Goal: Book appointment/travel/reservation

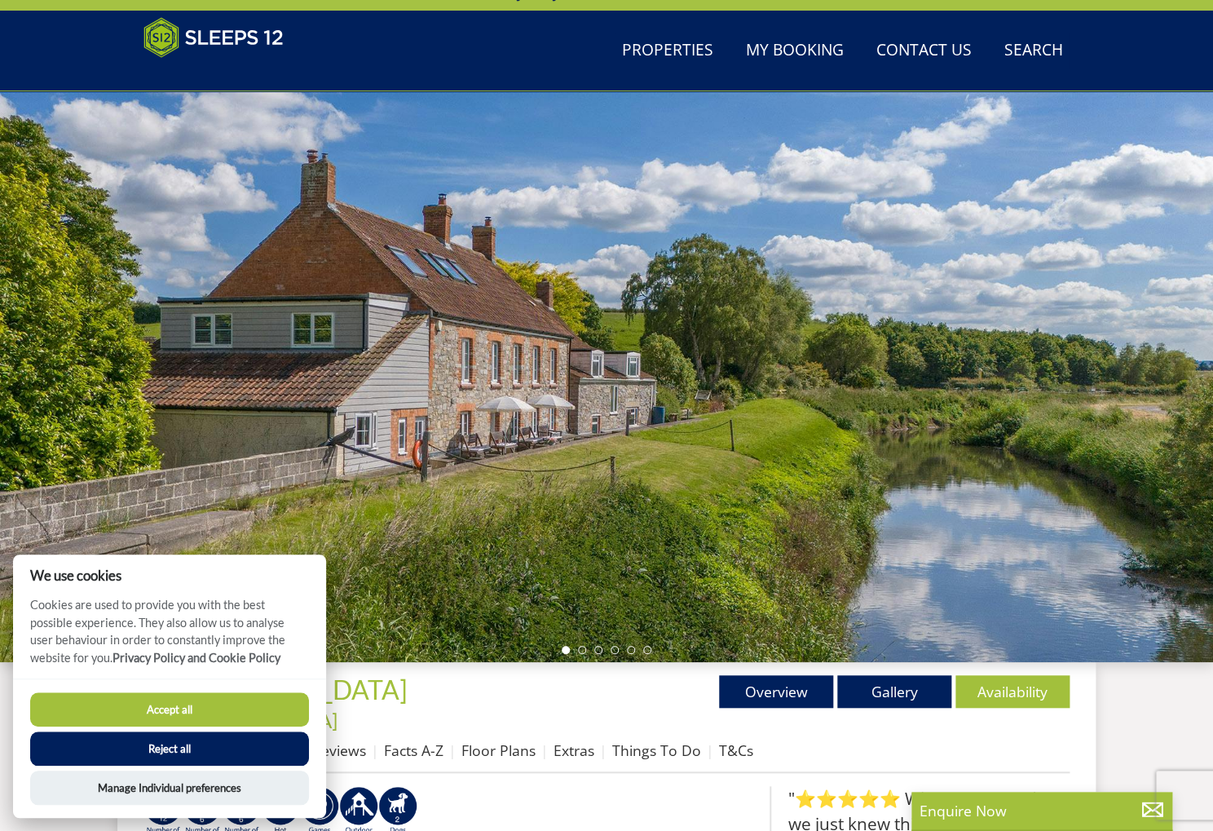
scroll to position [130, 0]
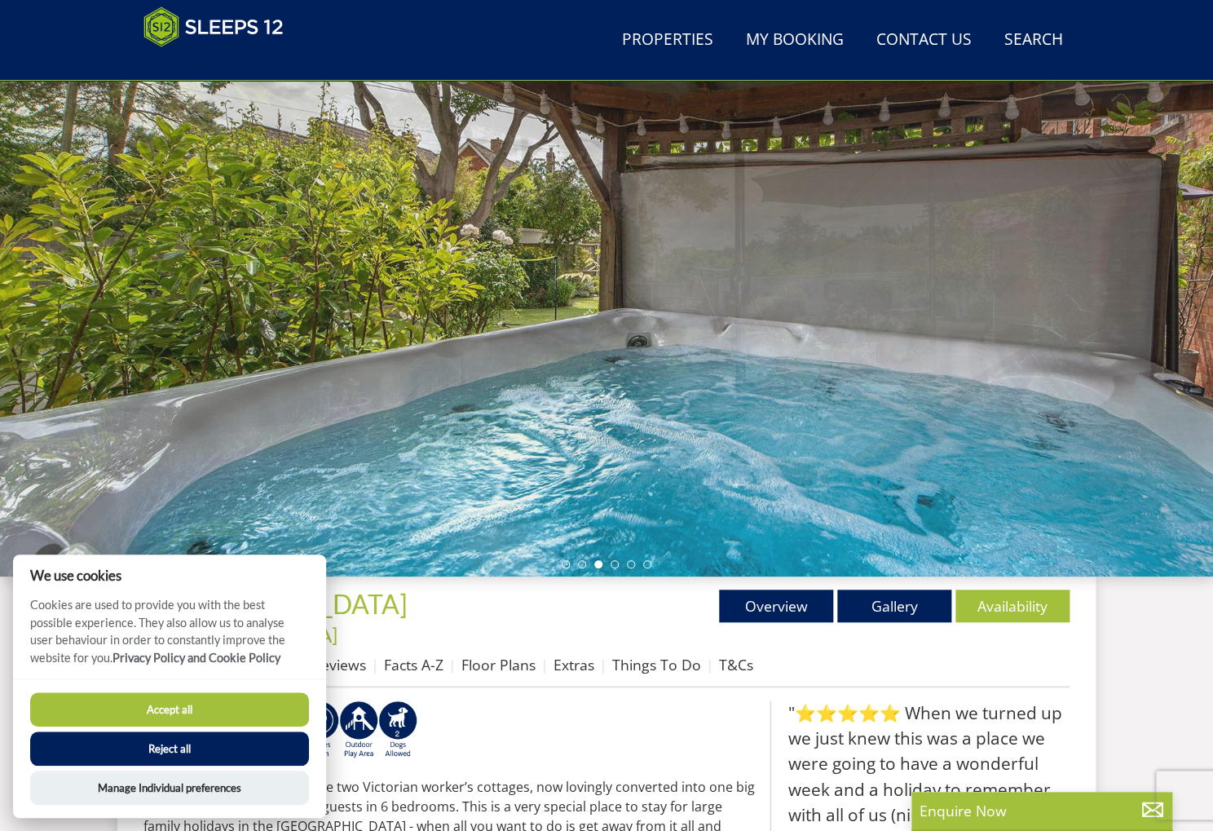
click at [143, 746] on button "Reject all" at bounding box center [169, 748] width 279 height 34
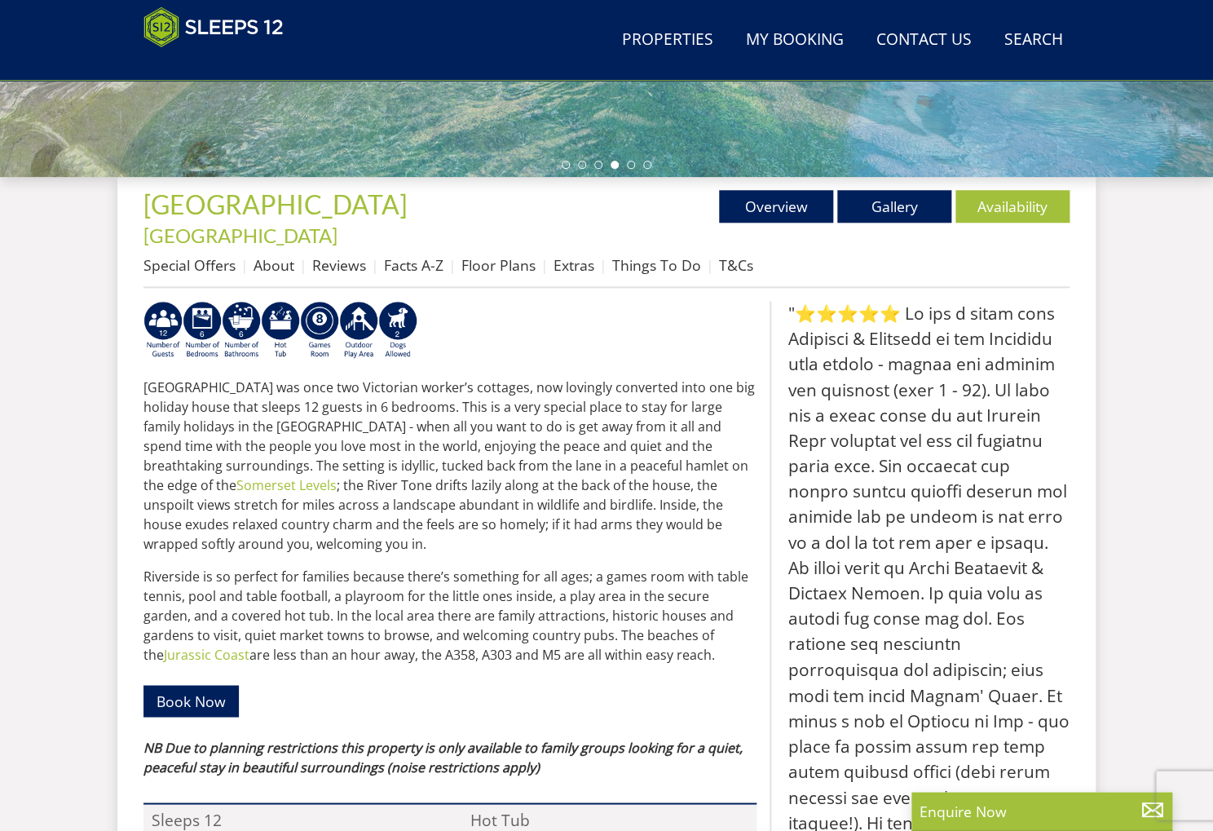
scroll to position [511, 0]
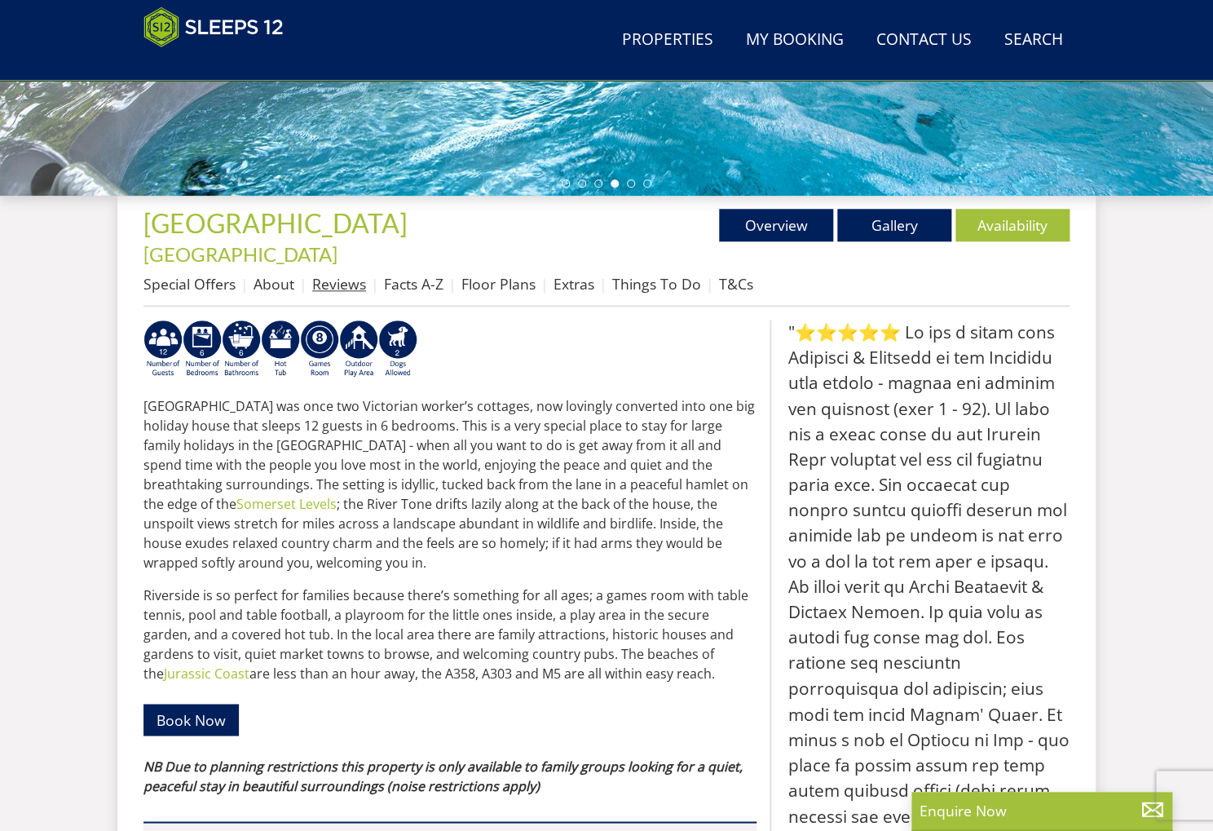
click at [337, 274] on link "Reviews" at bounding box center [339, 284] width 54 height 20
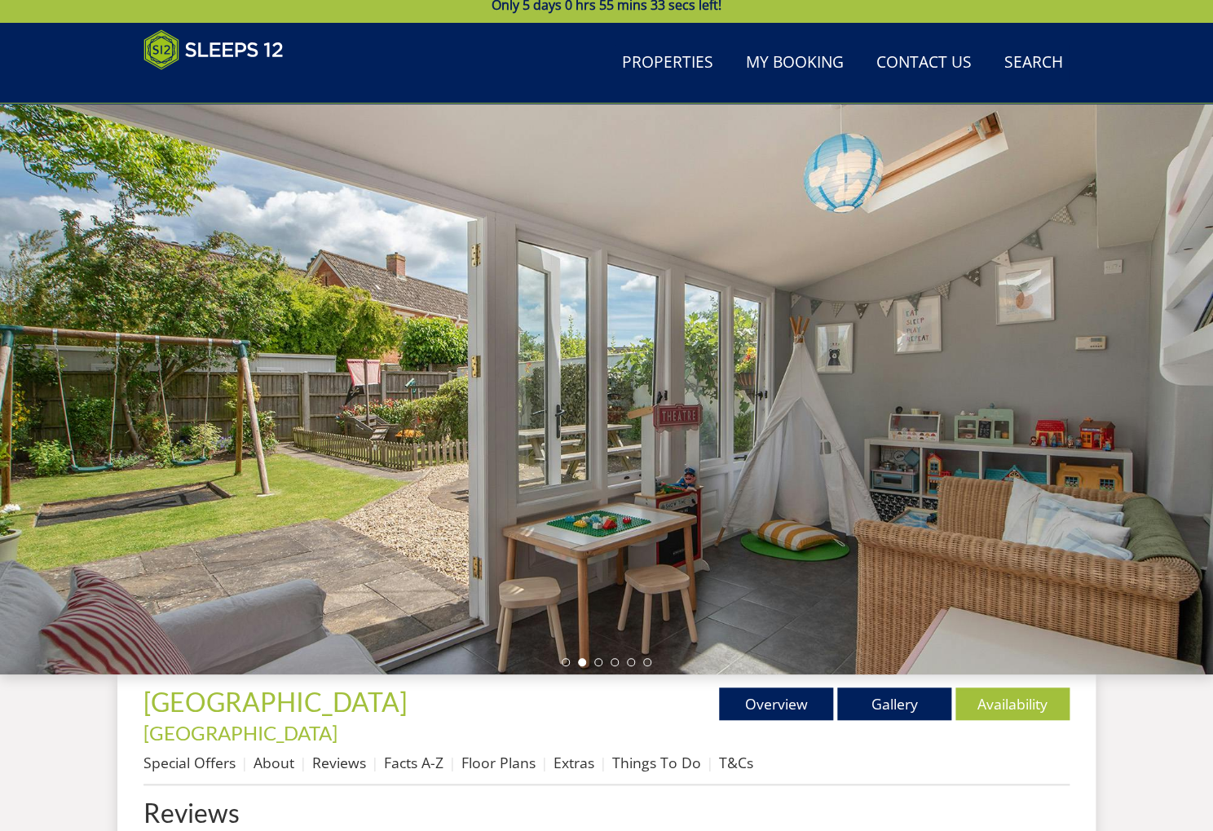
scroll to position [316, 0]
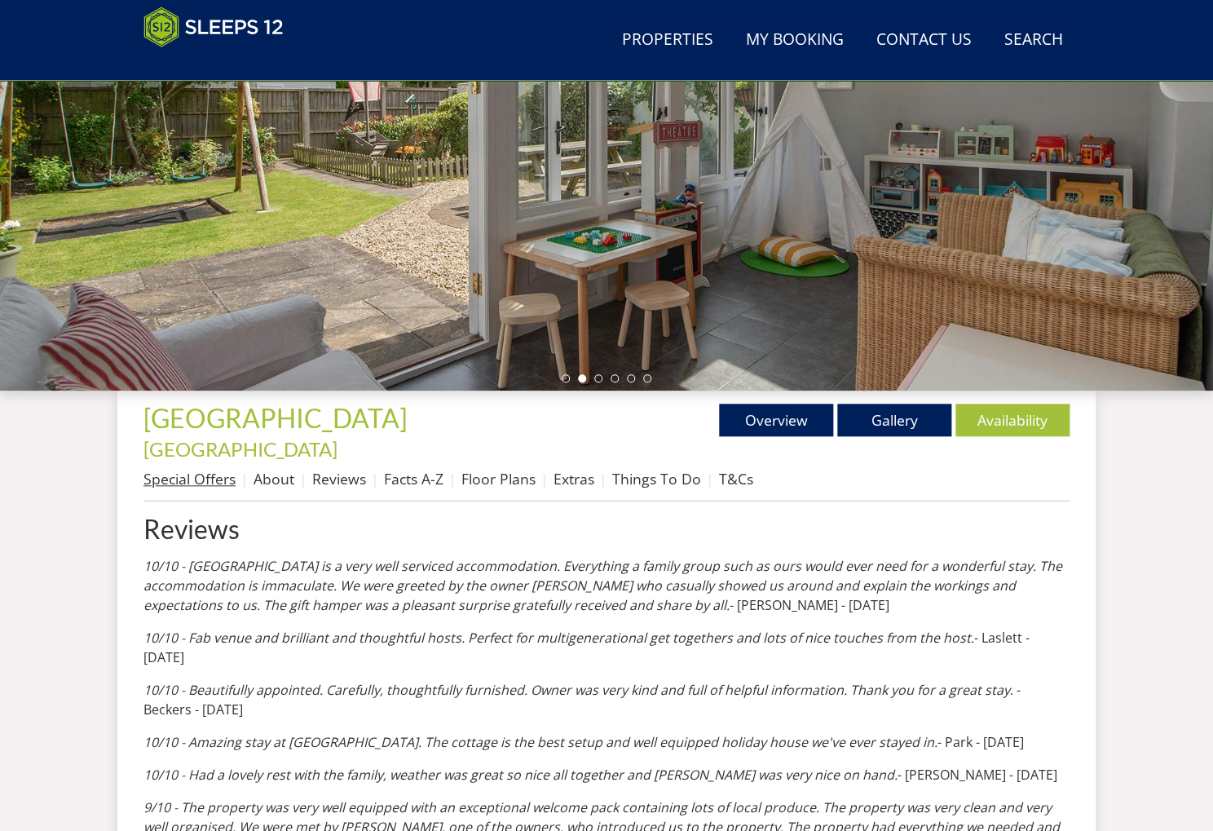
click at [178, 469] on link "Special Offers" at bounding box center [189, 479] width 92 height 20
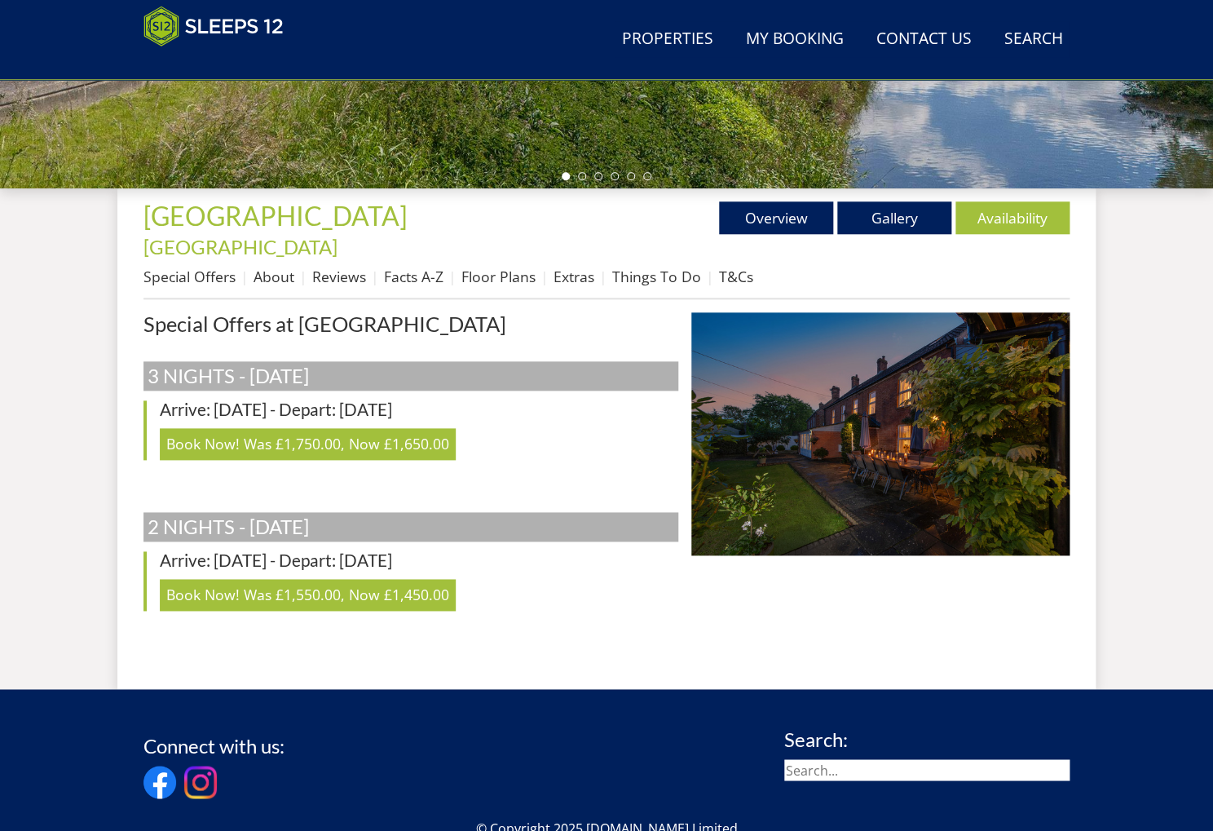
scroll to position [599, 0]
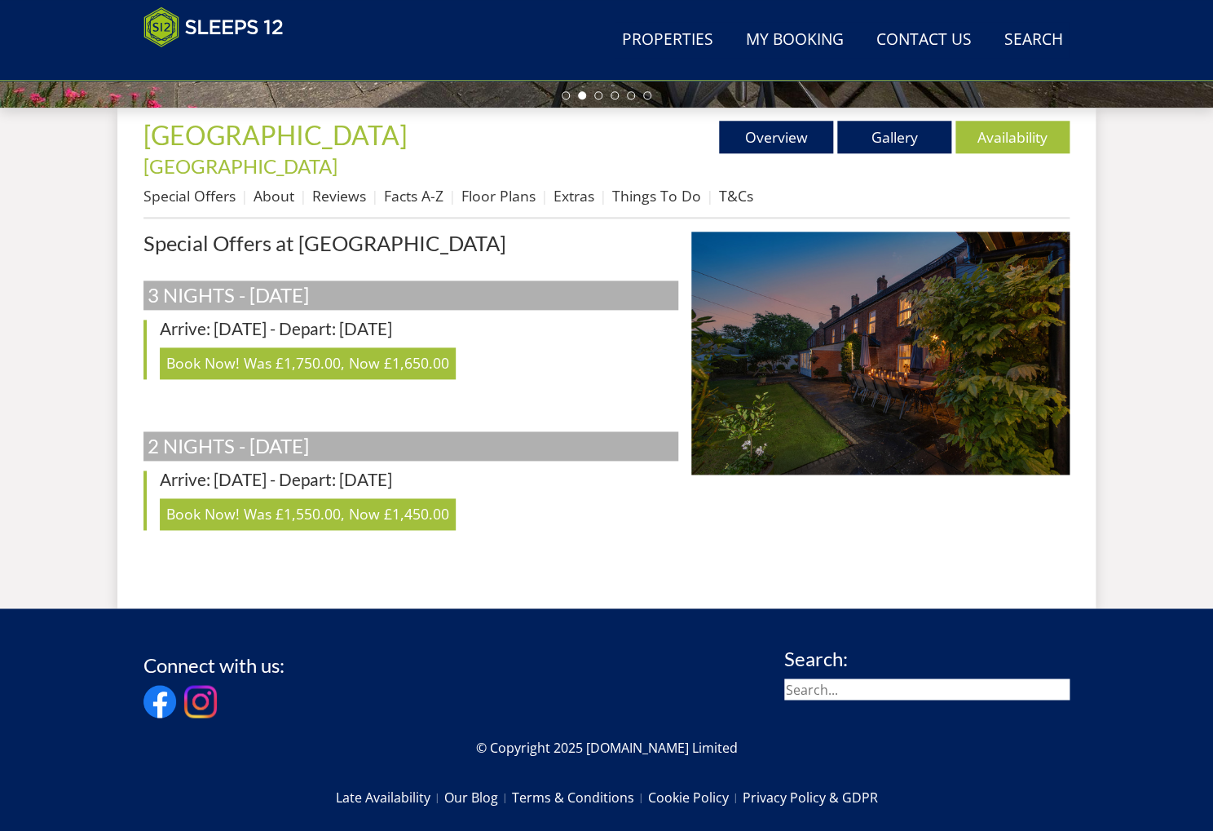
click at [884, 328] on img at bounding box center [880, 352] width 378 height 243
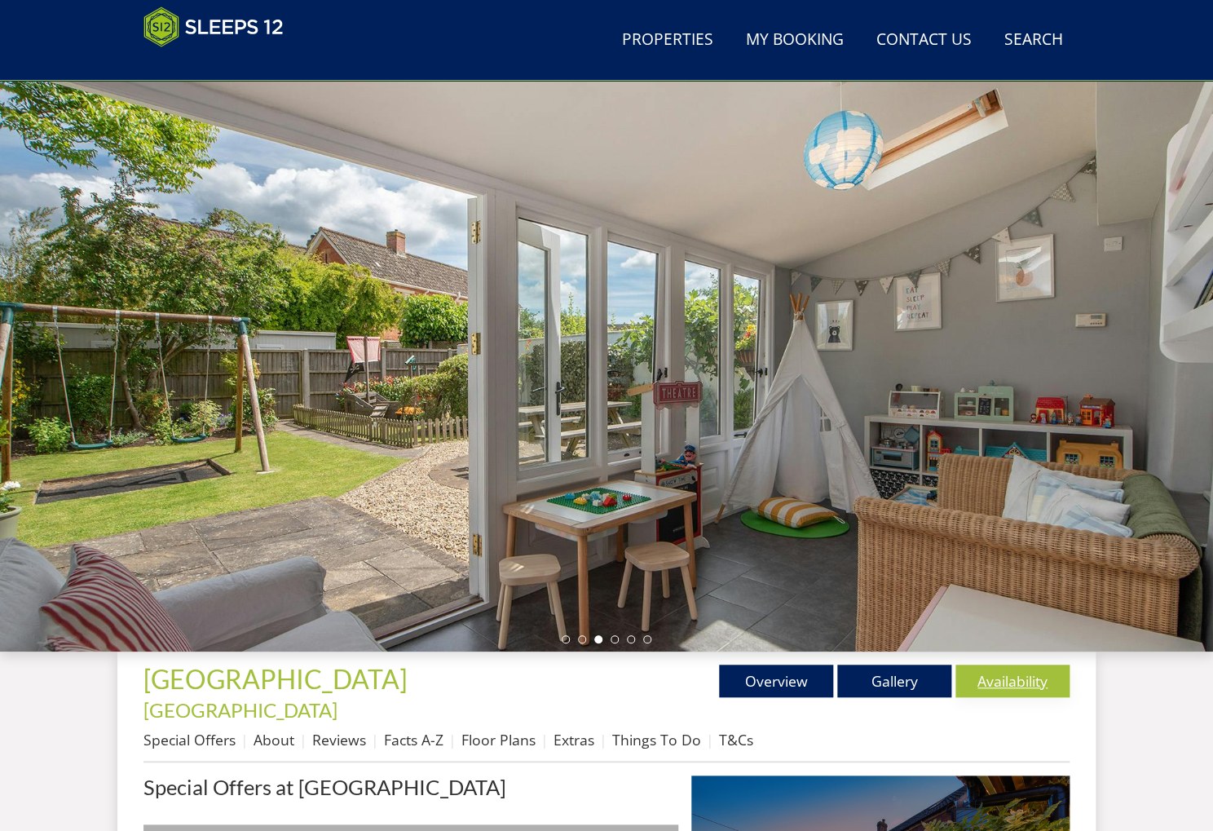
scroll to position [104, 0]
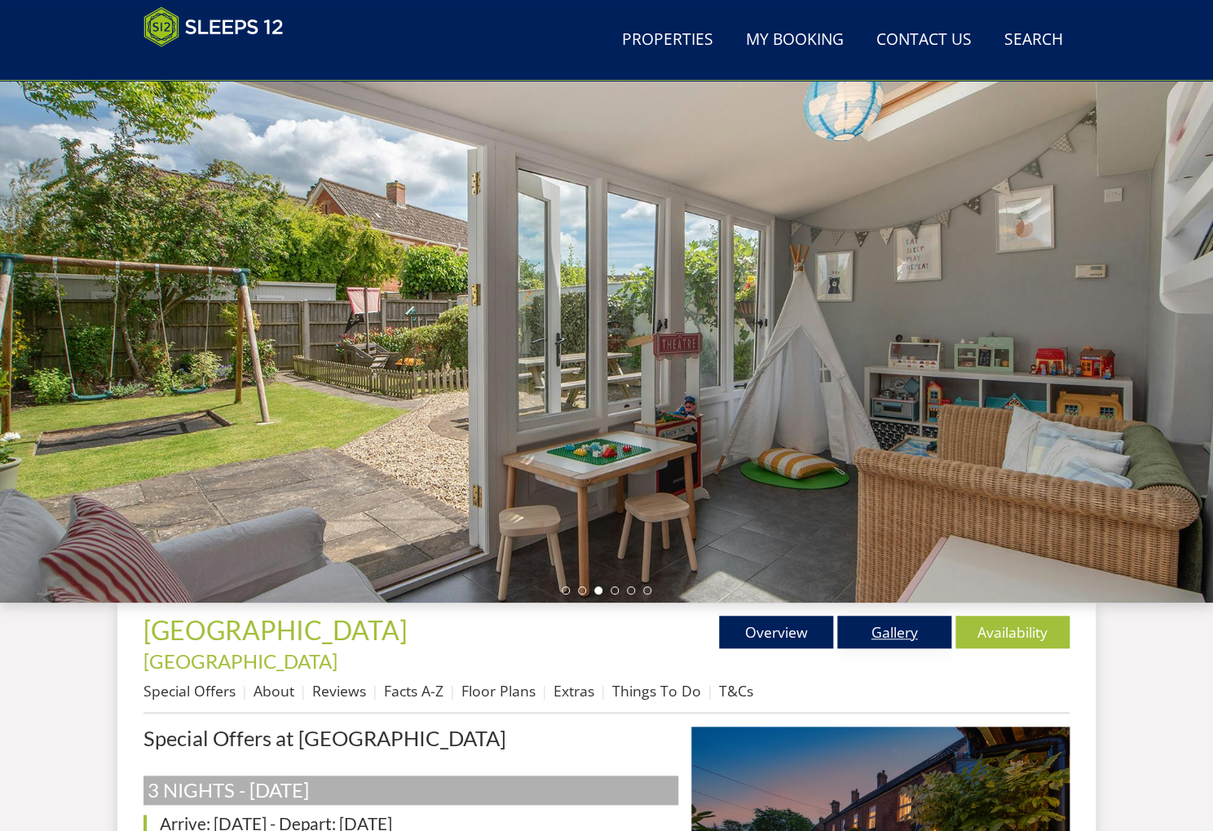
click at [892, 634] on link "Gallery" at bounding box center [894, 631] width 114 height 33
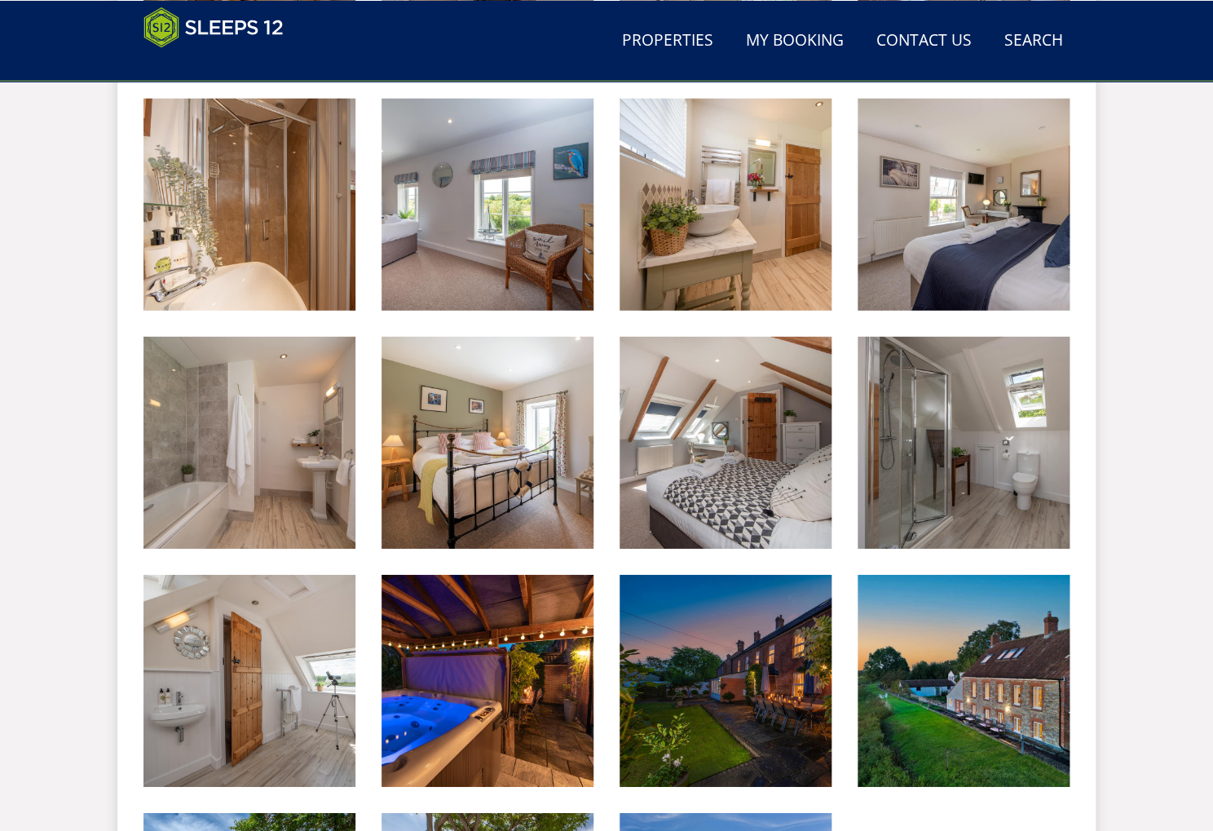
scroll to position [1685, 0]
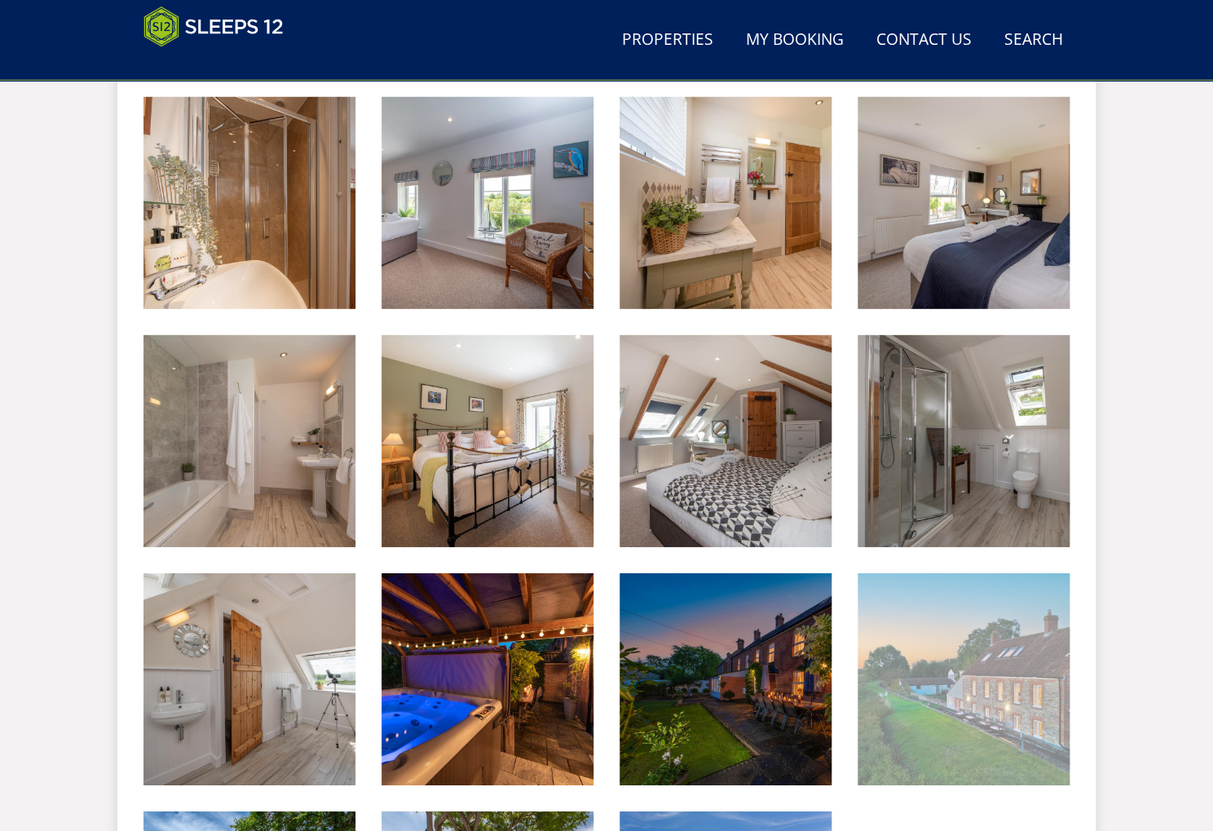
click at [937, 672] on img at bounding box center [963, 679] width 212 height 212
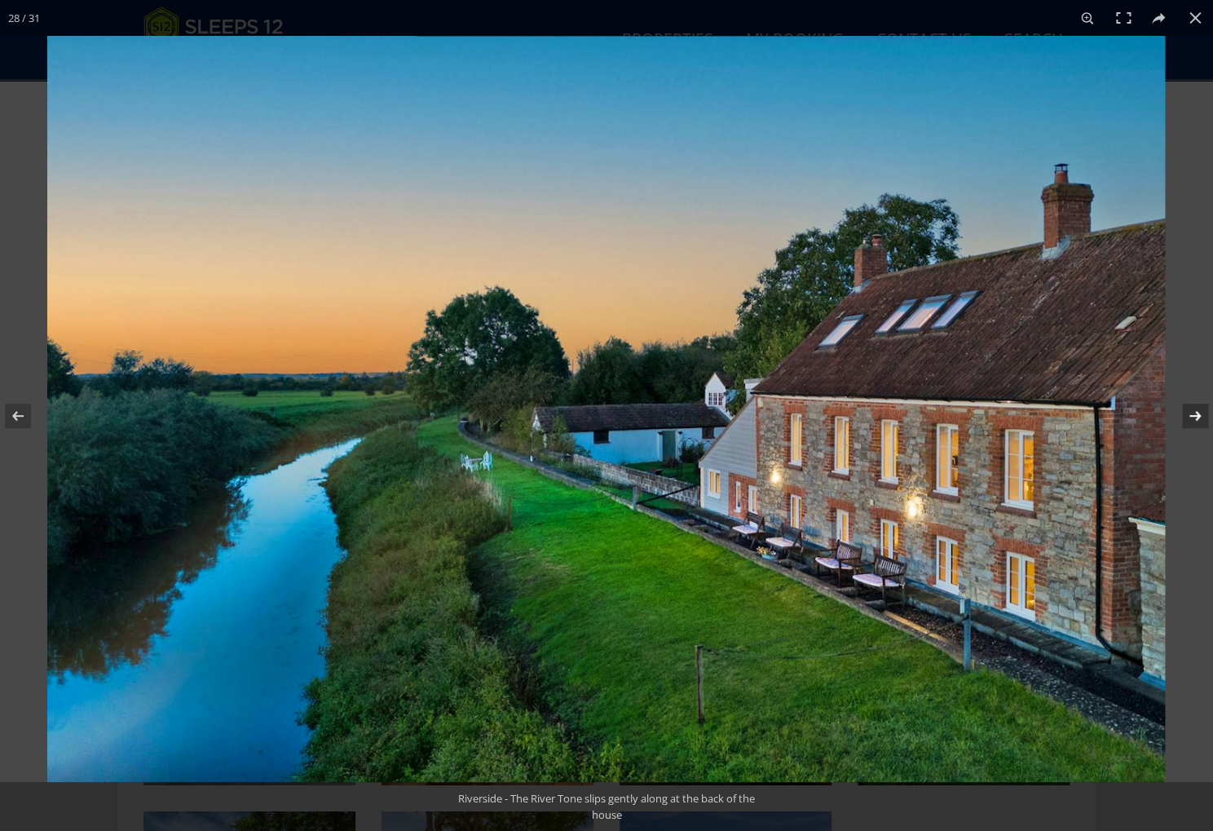
click at [1191, 412] on button at bounding box center [1184, 416] width 57 height 82
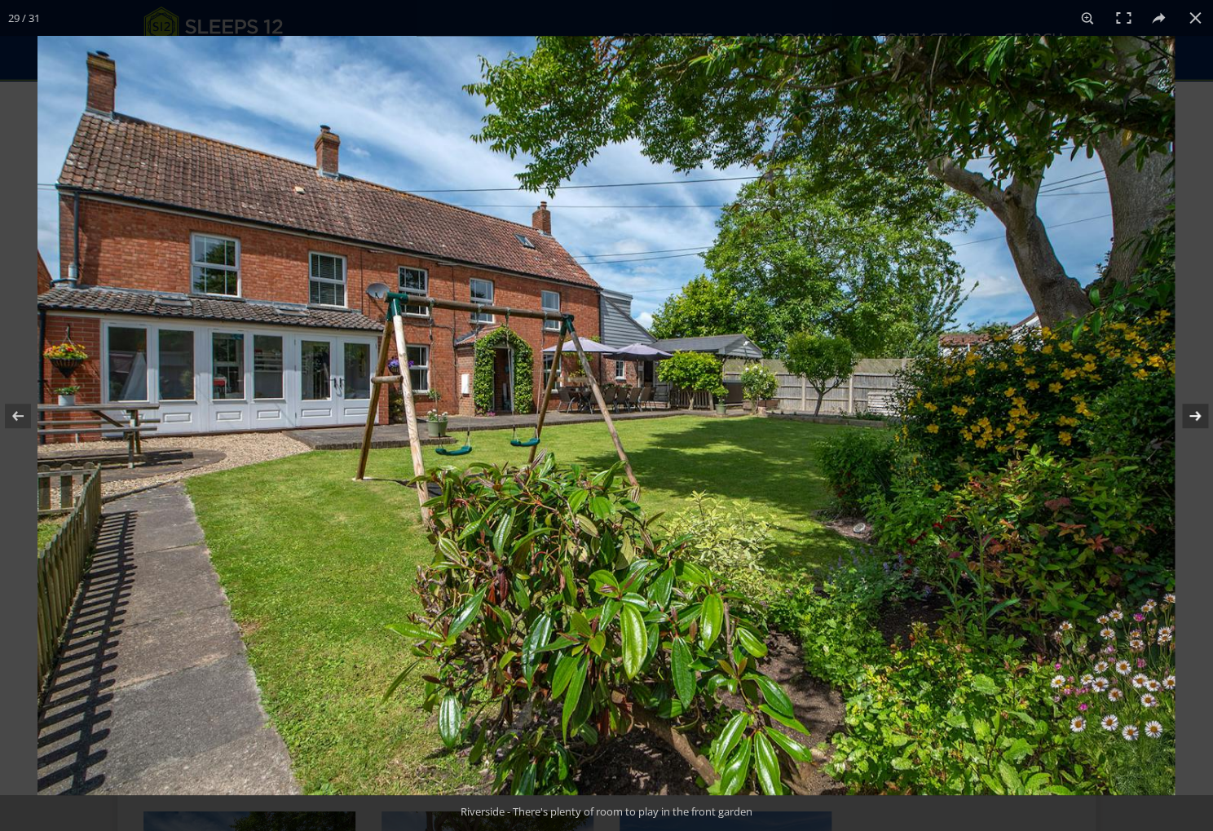
click at [1191, 412] on button at bounding box center [1184, 416] width 57 height 82
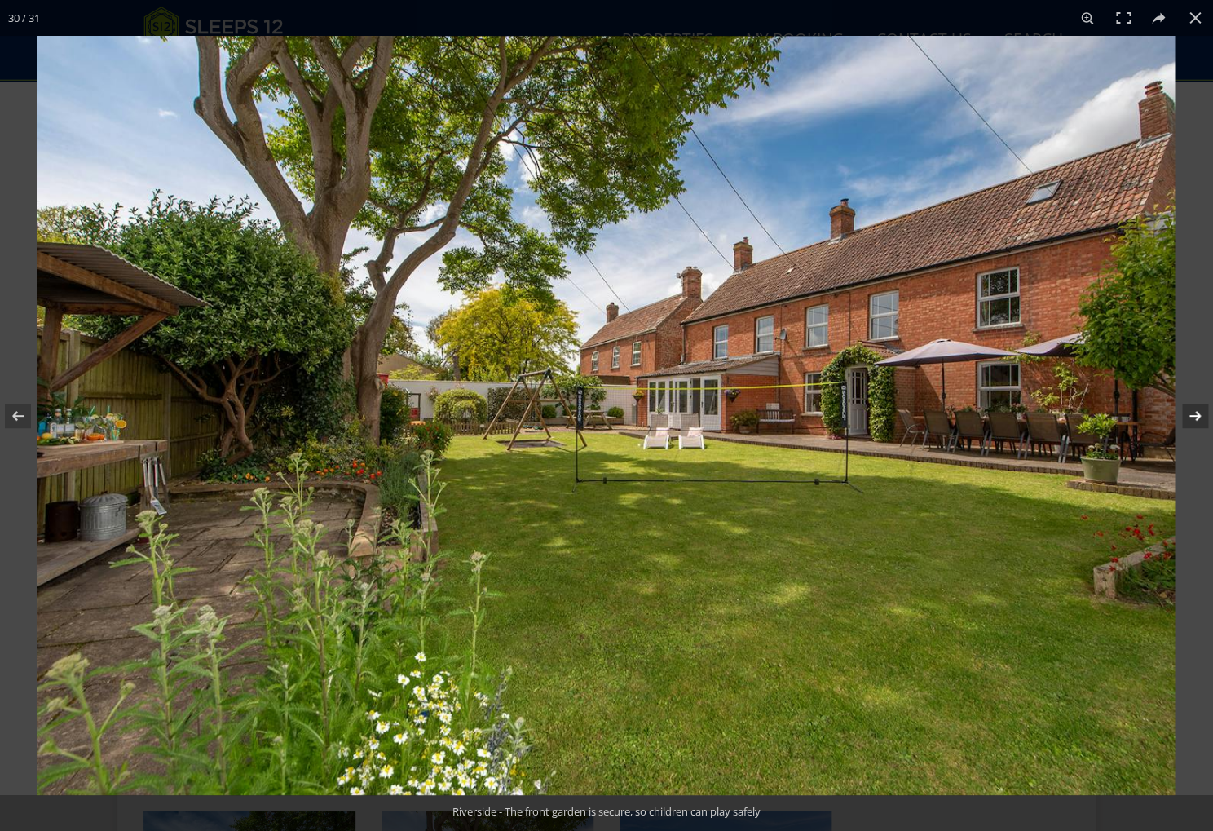
click at [1191, 412] on button at bounding box center [1184, 416] width 57 height 82
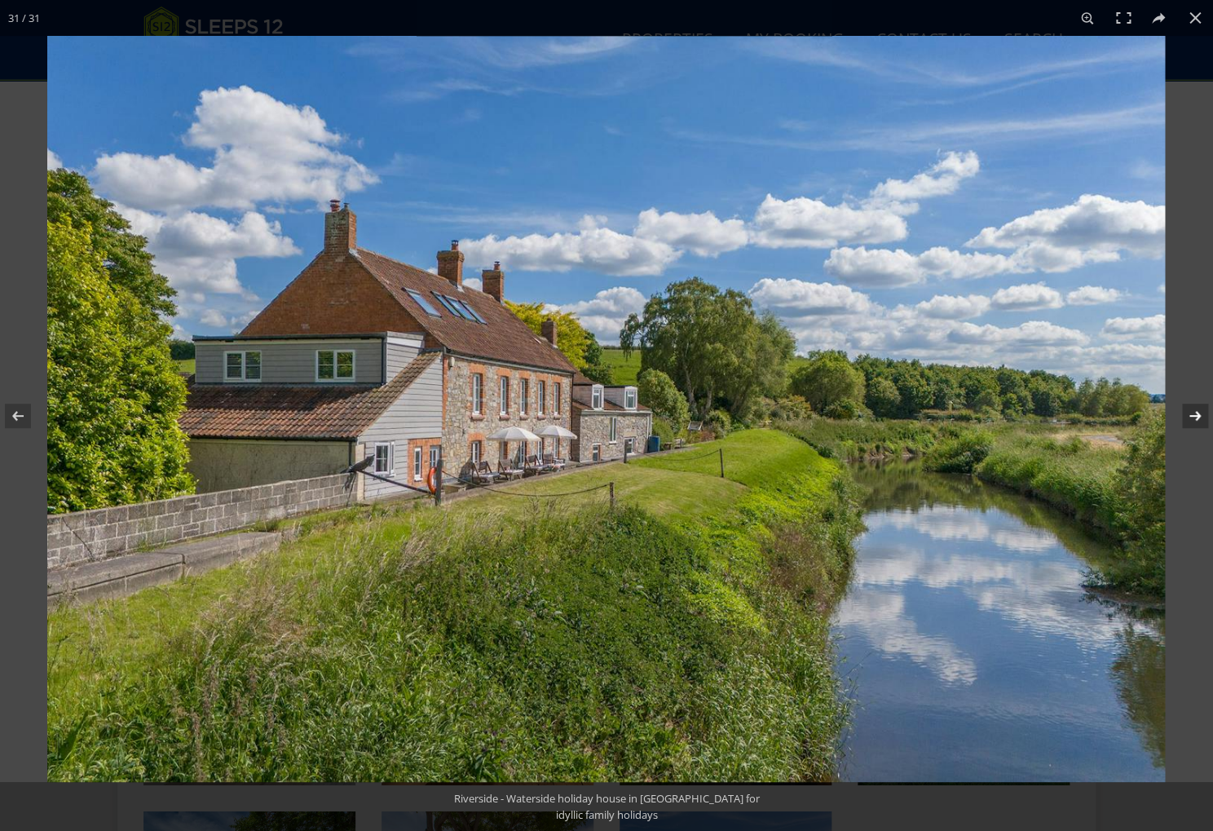
click at [1191, 412] on button at bounding box center [1184, 416] width 57 height 82
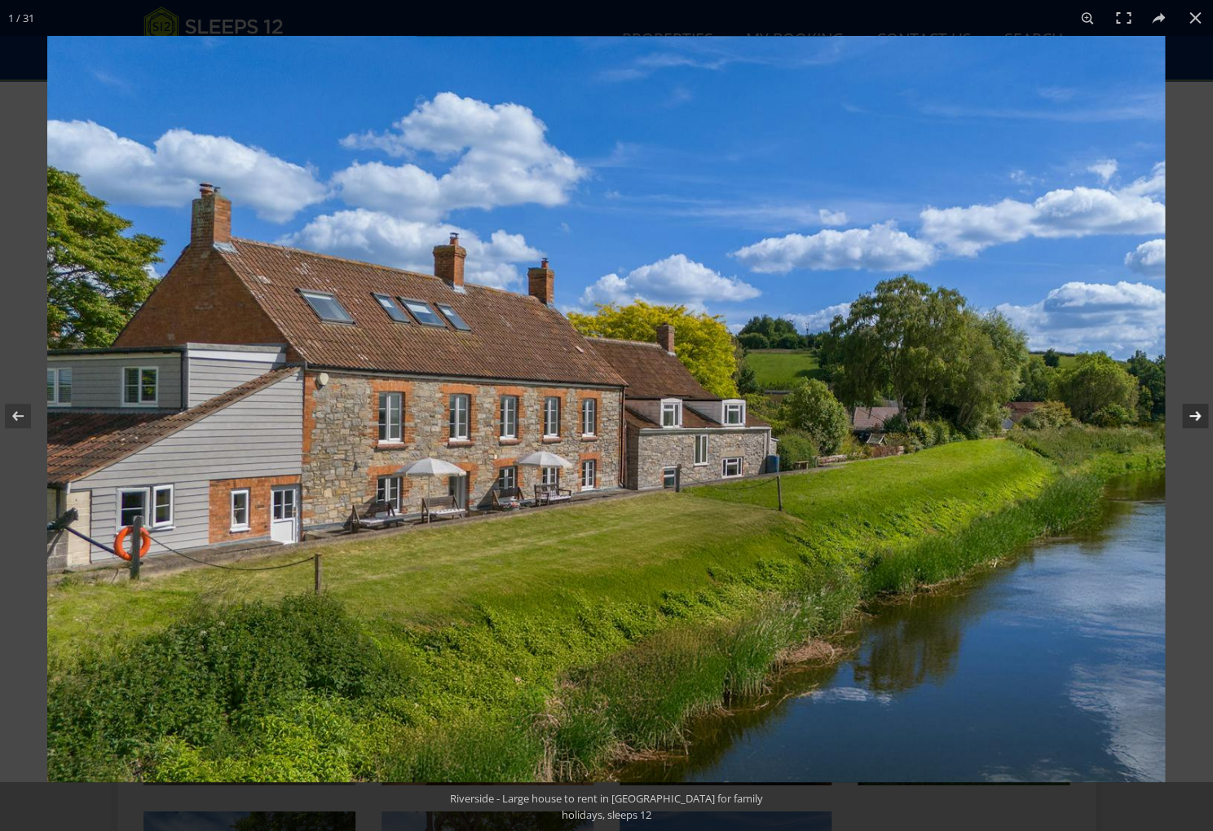
click at [1191, 412] on button at bounding box center [1184, 416] width 57 height 82
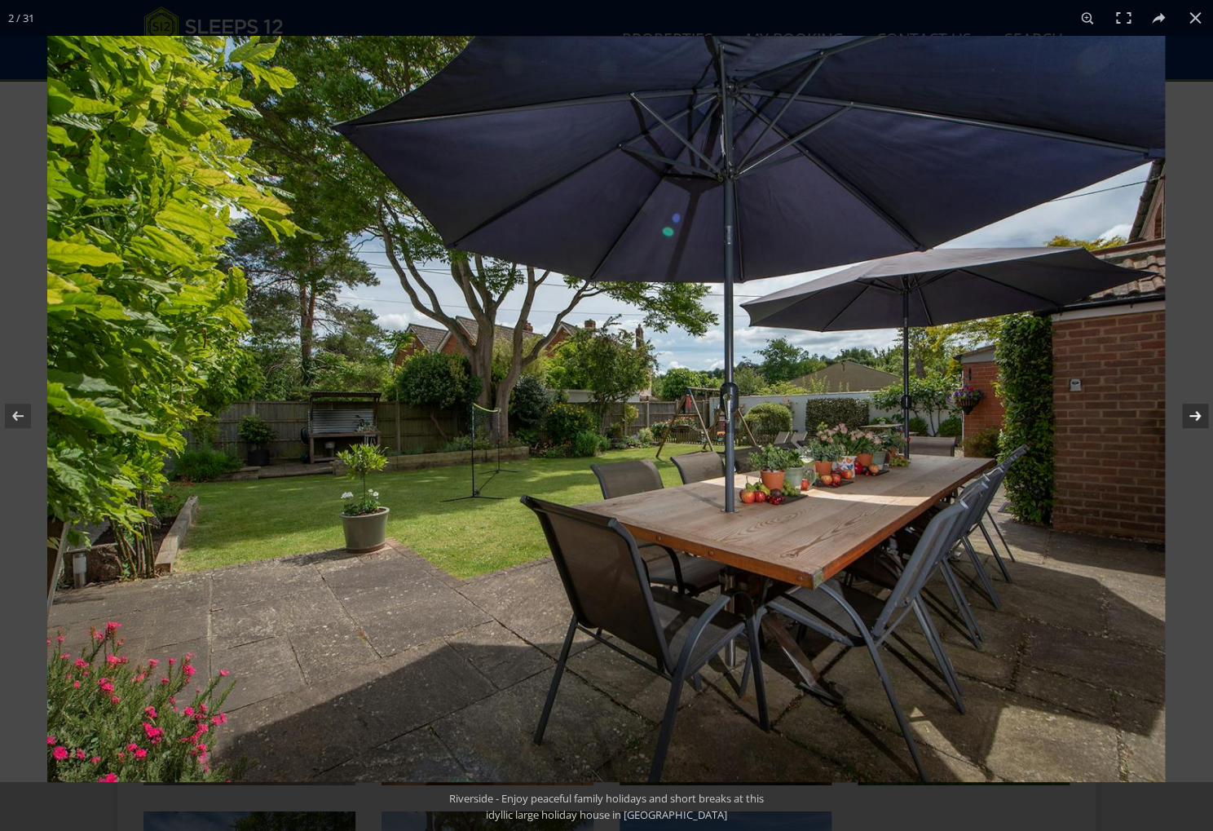
click at [1191, 412] on button at bounding box center [1184, 416] width 57 height 82
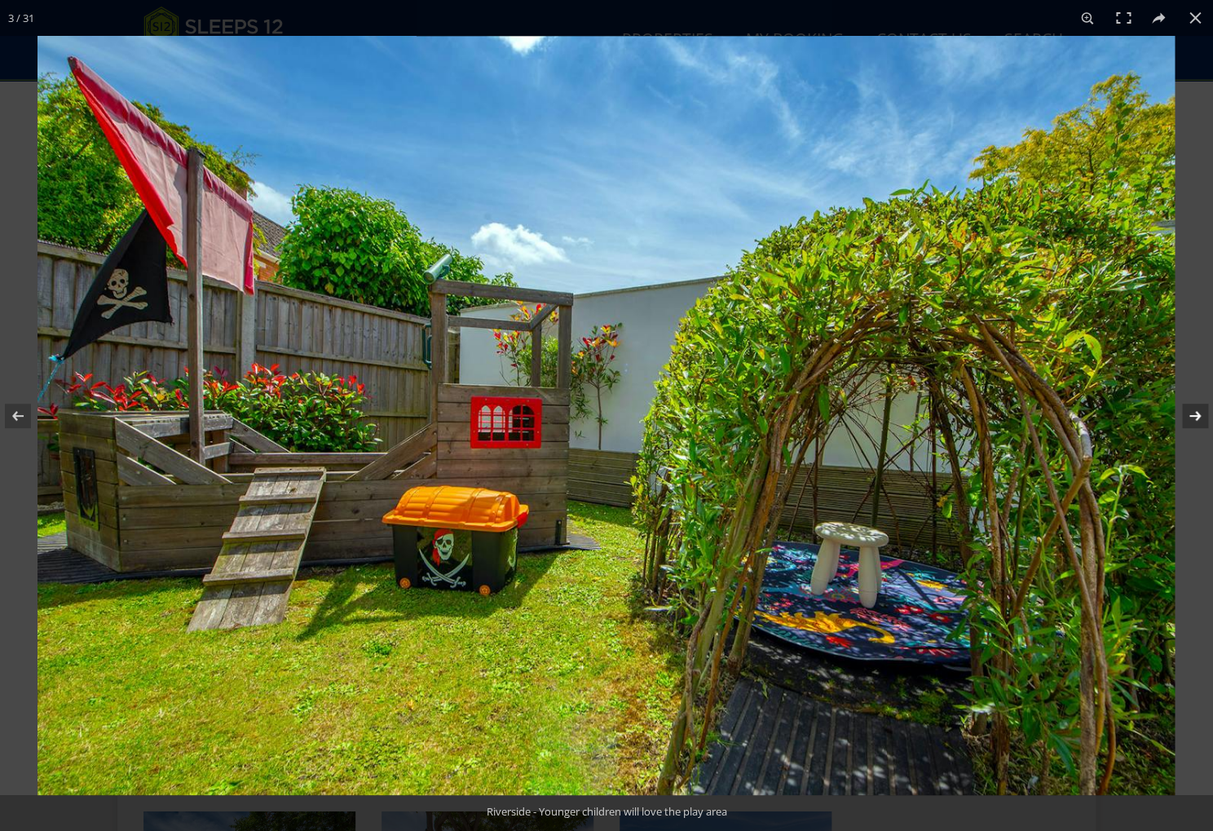
click at [1191, 412] on button at bounding box center [1184, 416] width 57 height 82
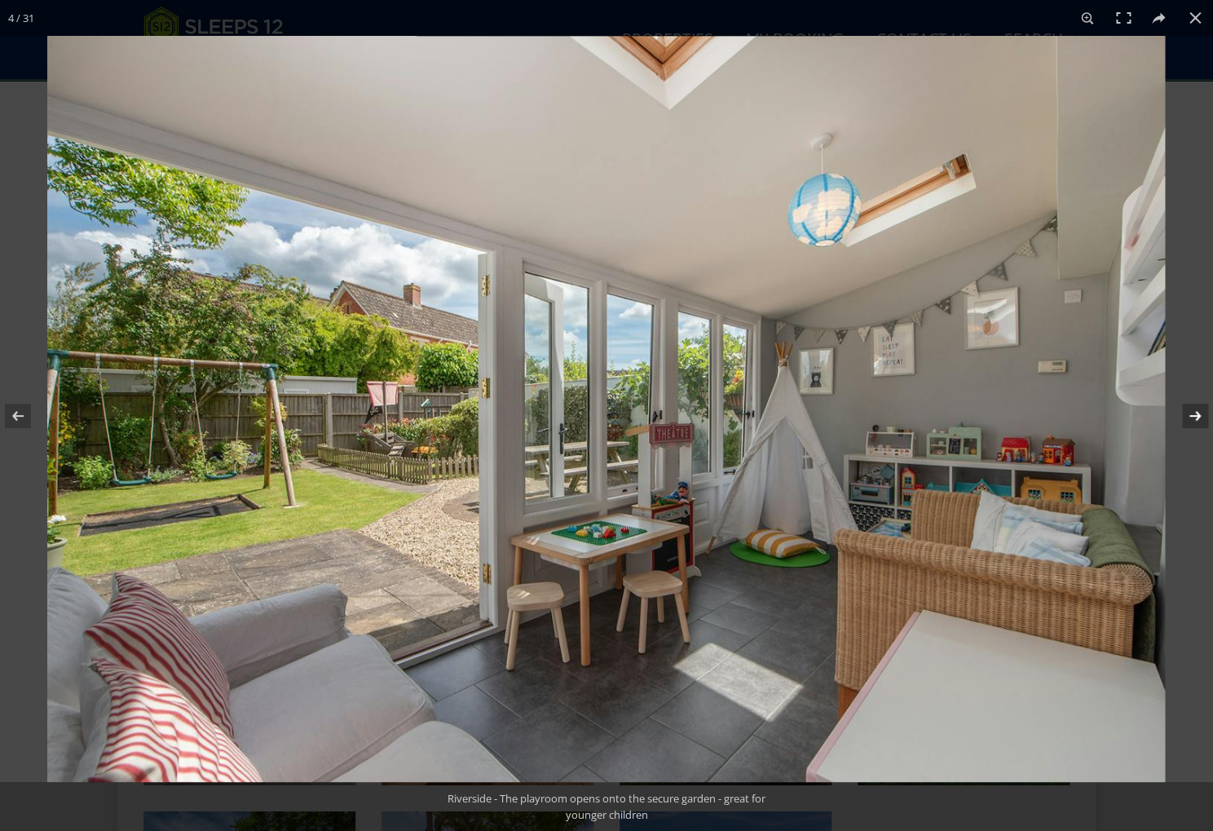
click at [1191, 412] on button at bounding box center [1184, 416] width 57 height 82
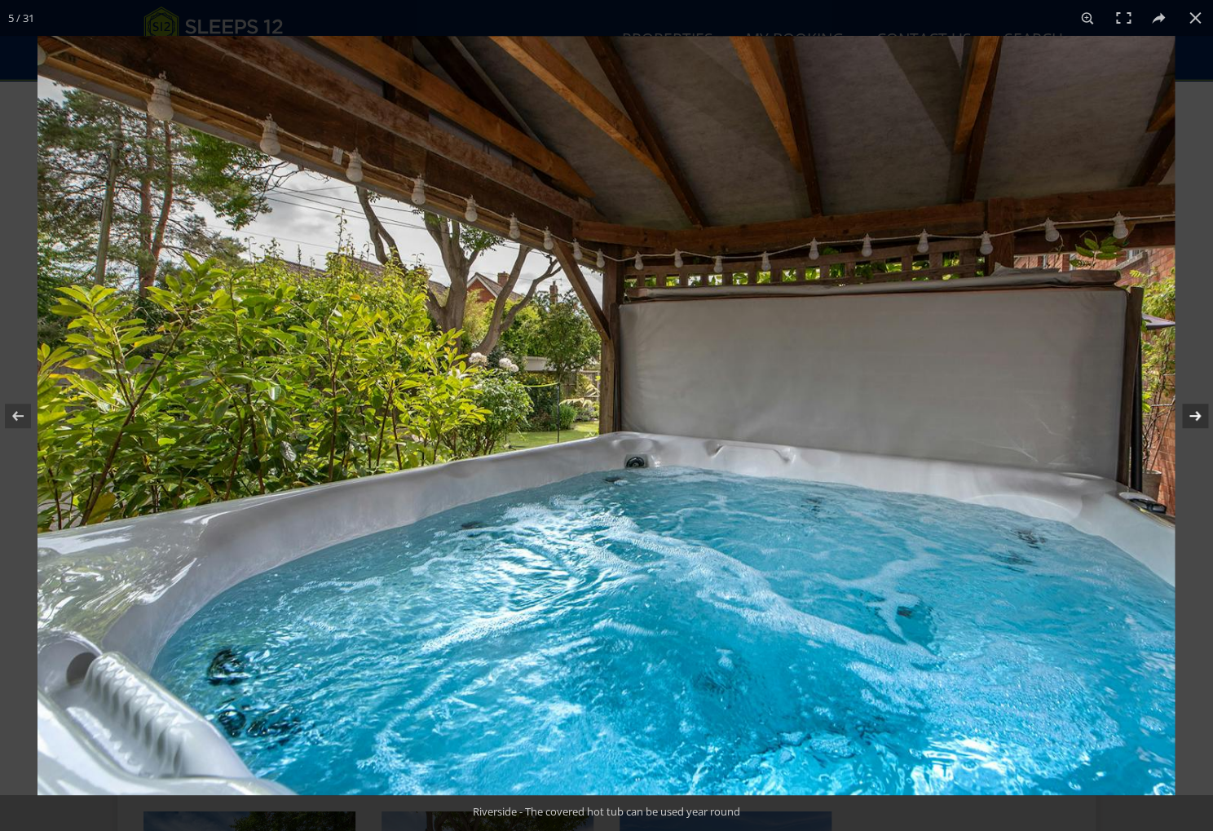
click at [1191, 412] on button at bounding box center [1184, 416] width 57 height 82
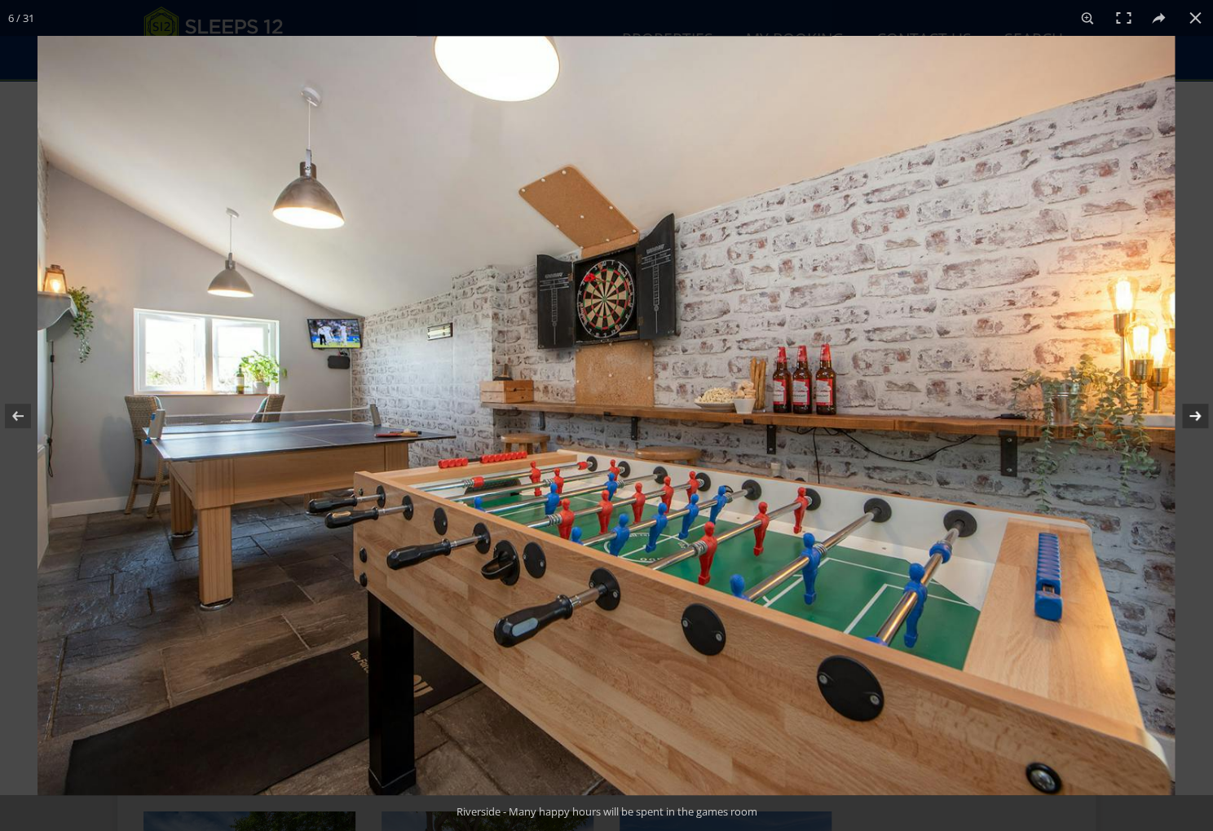
click at [1191, 412] on button at bounding box center [1184, 416] width 57 height 82
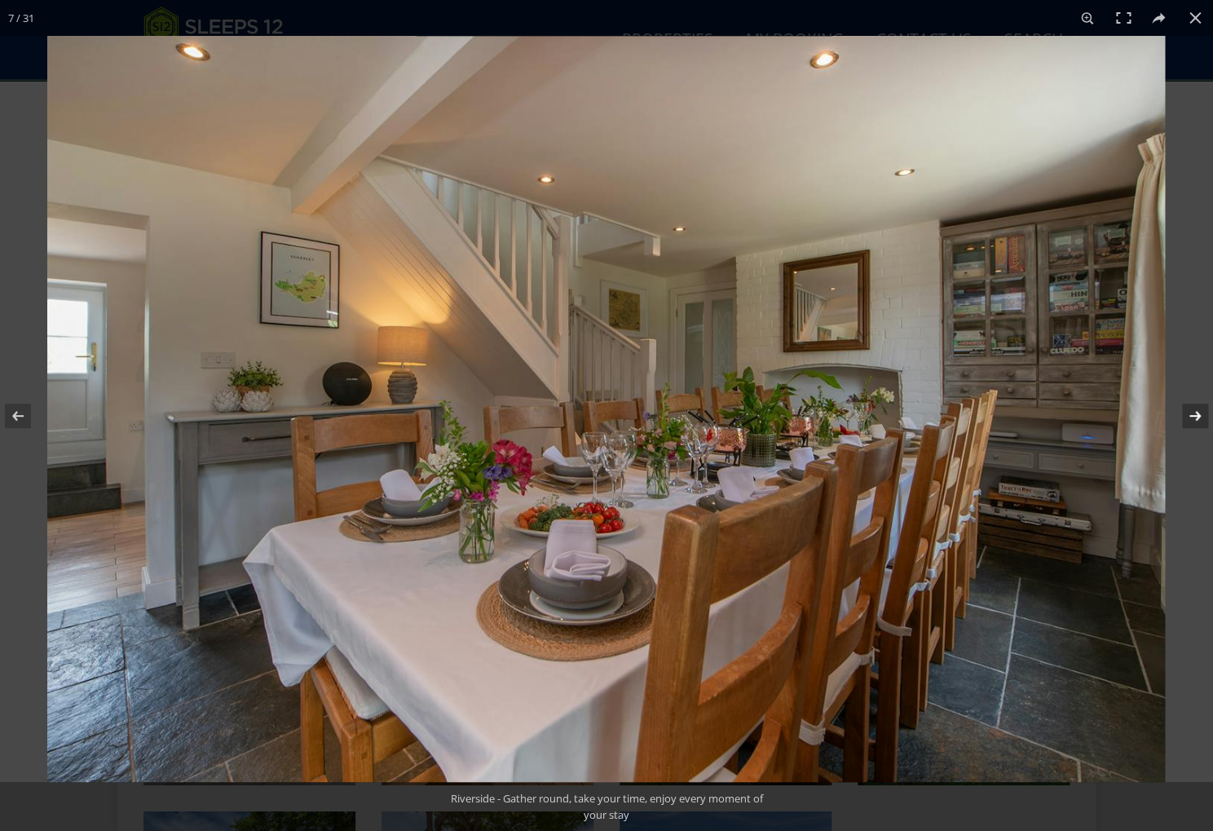
click at [1191, 412] on button at bounding box center [1184, 416] width 57 height 82
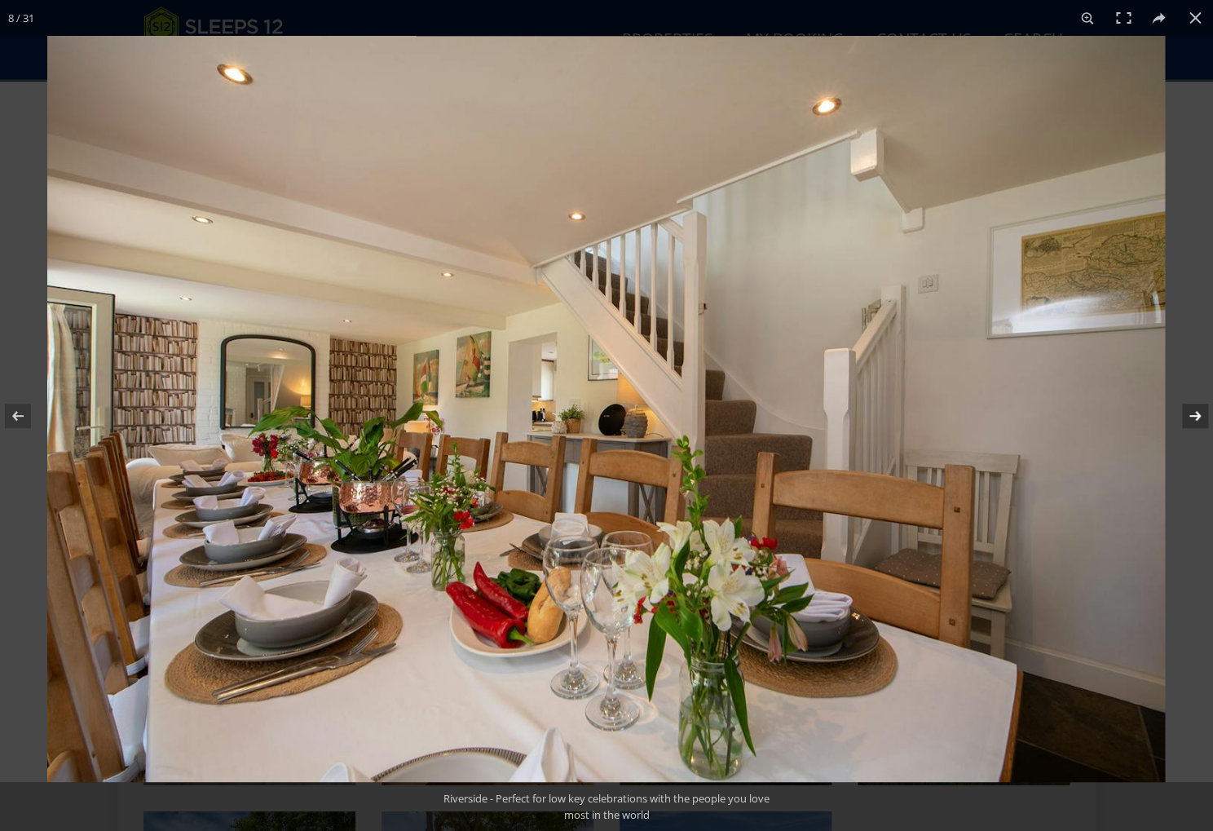
click at [1191, 412] on button at bounding box center [1184, 416] width 57 height 82
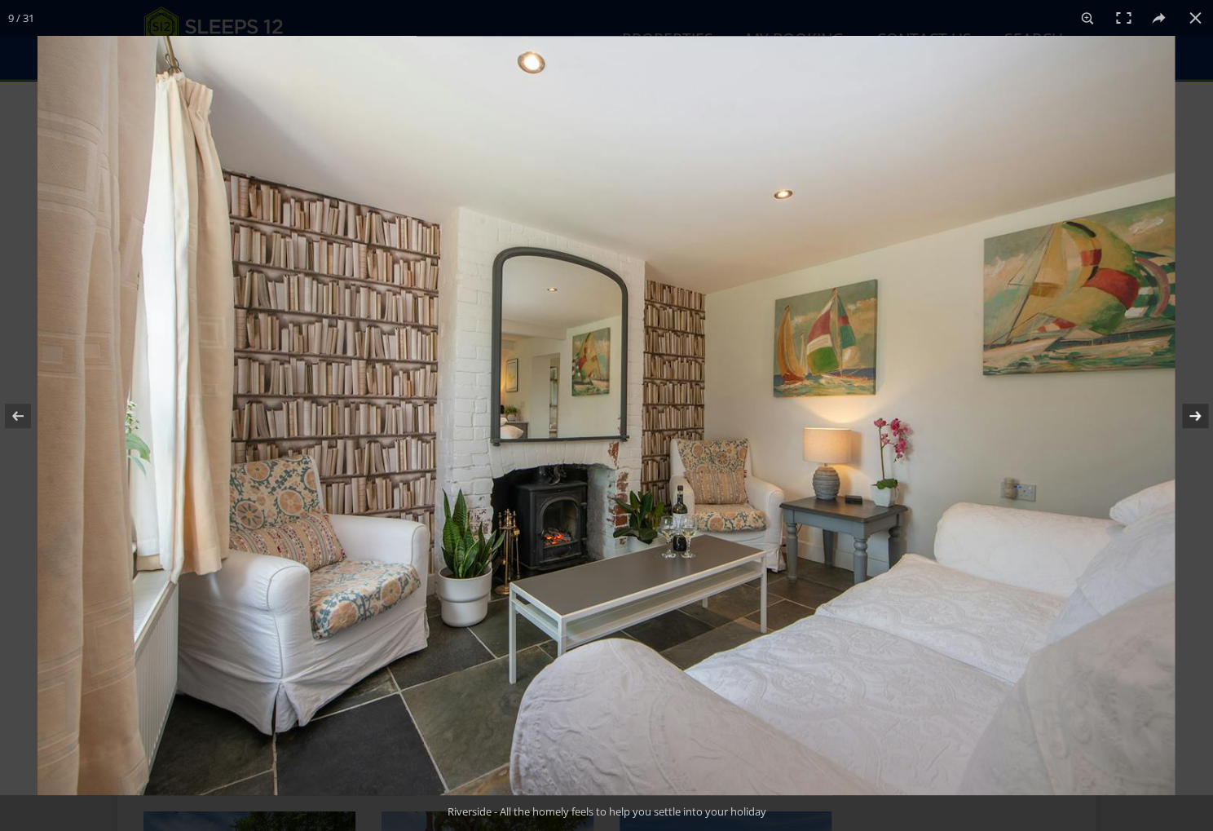
click at [1191, 412] on button at bounding box center [1184, 416] width 57 height 82
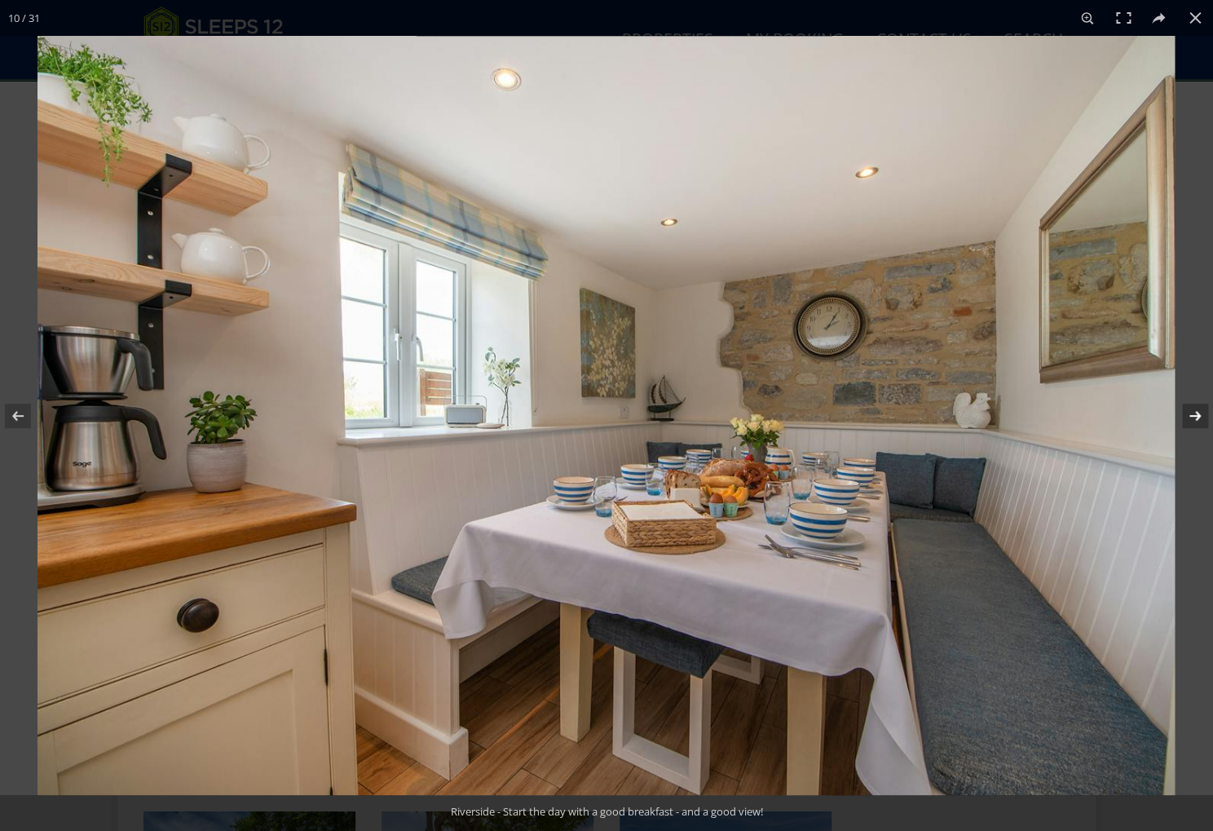
click at [1191, 412] on button at bounding box center [1184, 416] width 57 height 82
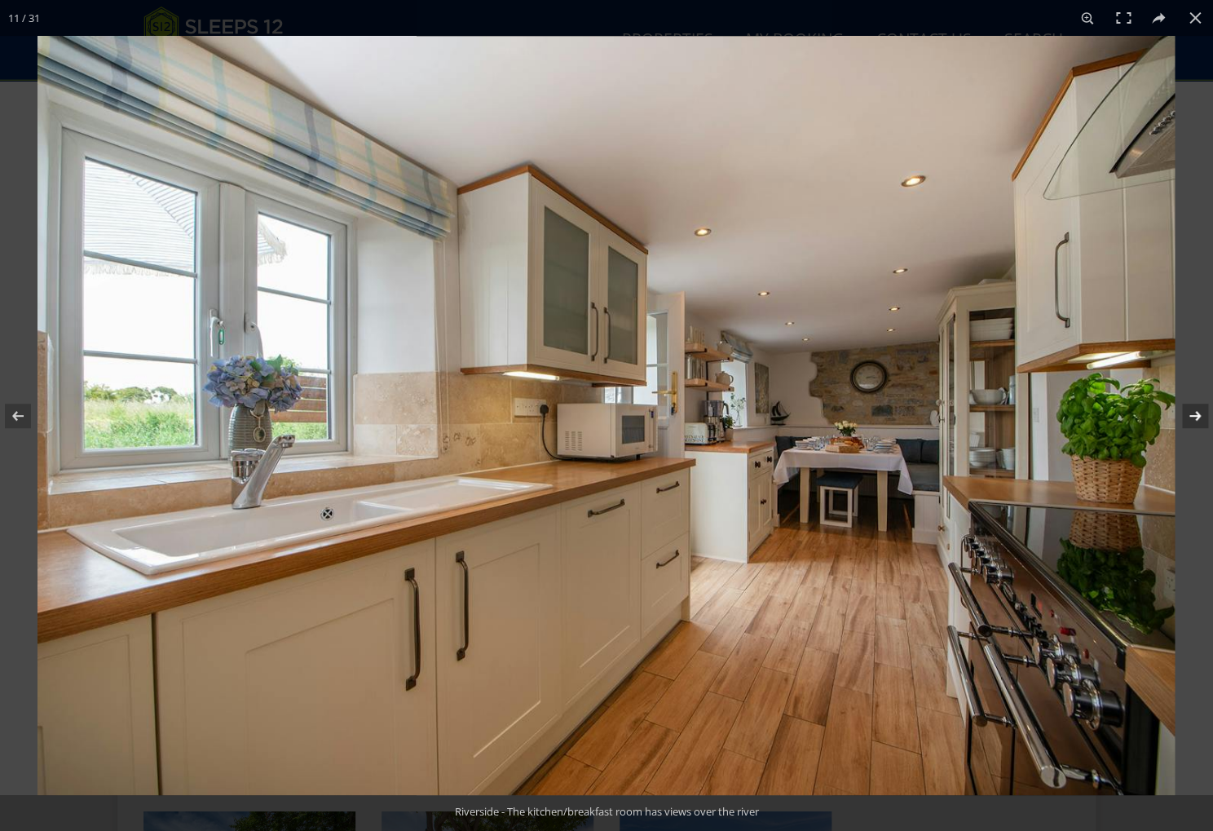
click at [1192, 412] on button at bounding box center [1184, 416] width 57 height 82
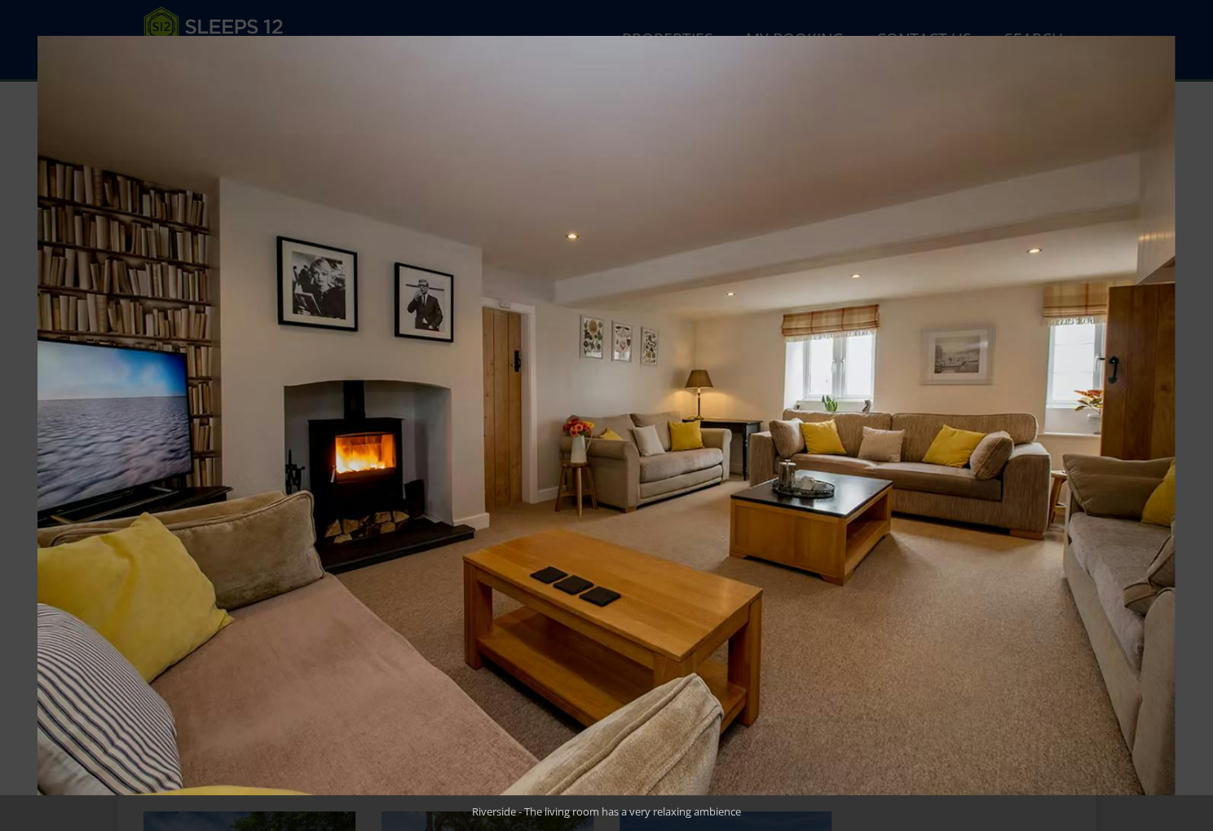
click at [1194, 407] on button at bounding box center [1184, 416] width 57 height 82
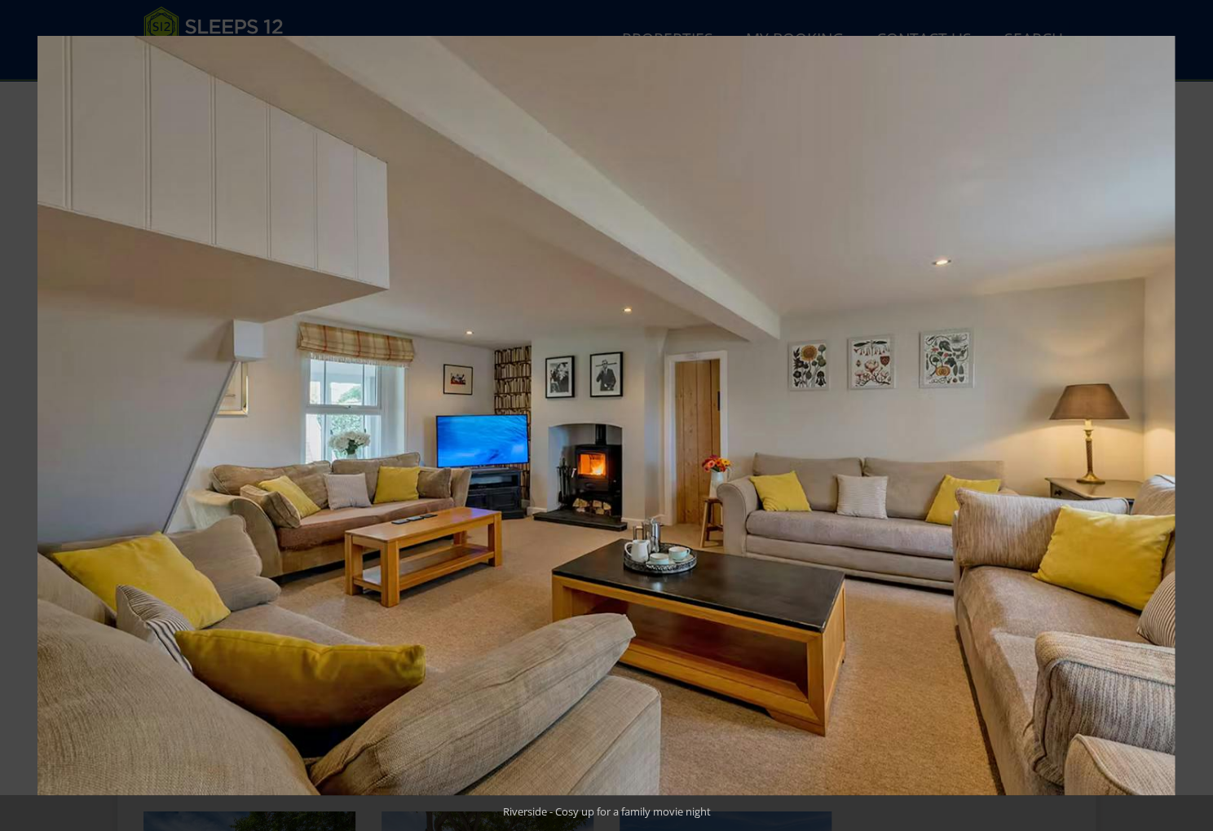
click at [1194, 407] on button at bounding box center [1184, 416] width 57 height 82
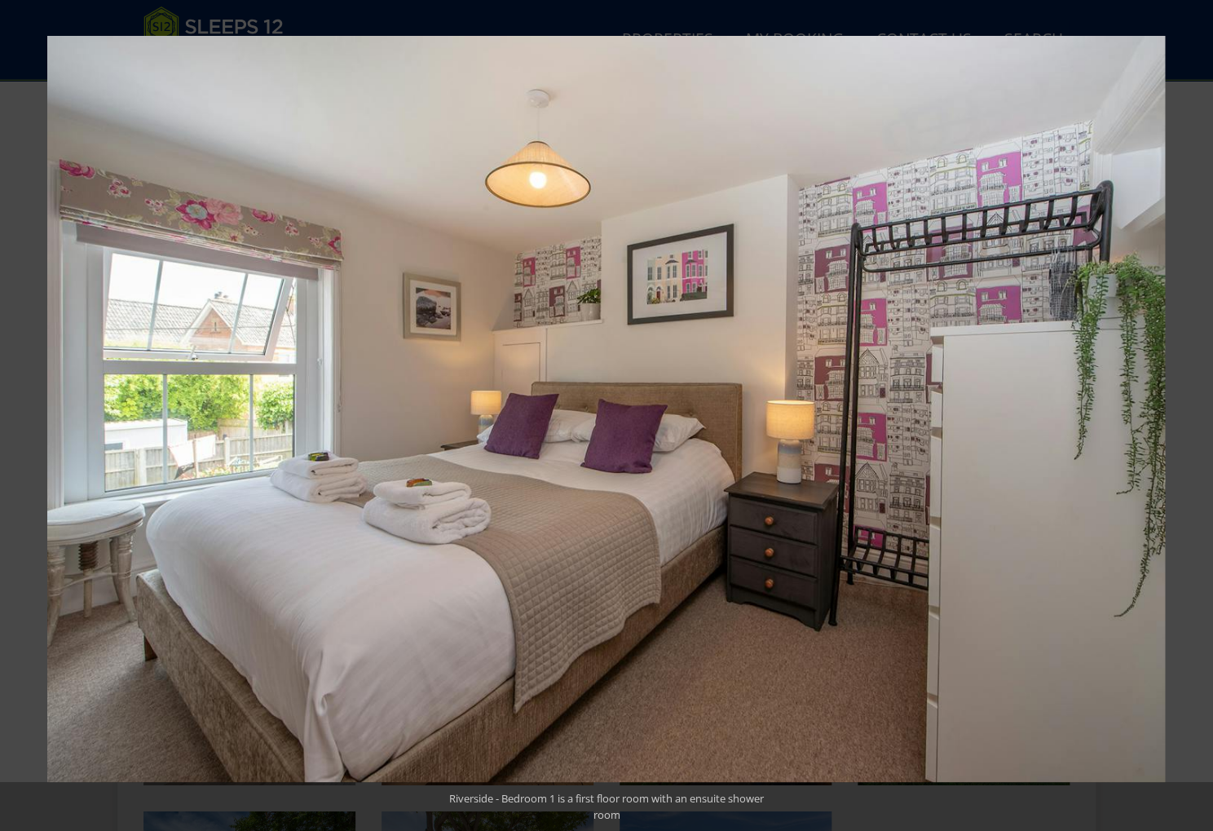
click at [1194, 407] on button at bounding box center [1184, 416] width 57 height 82
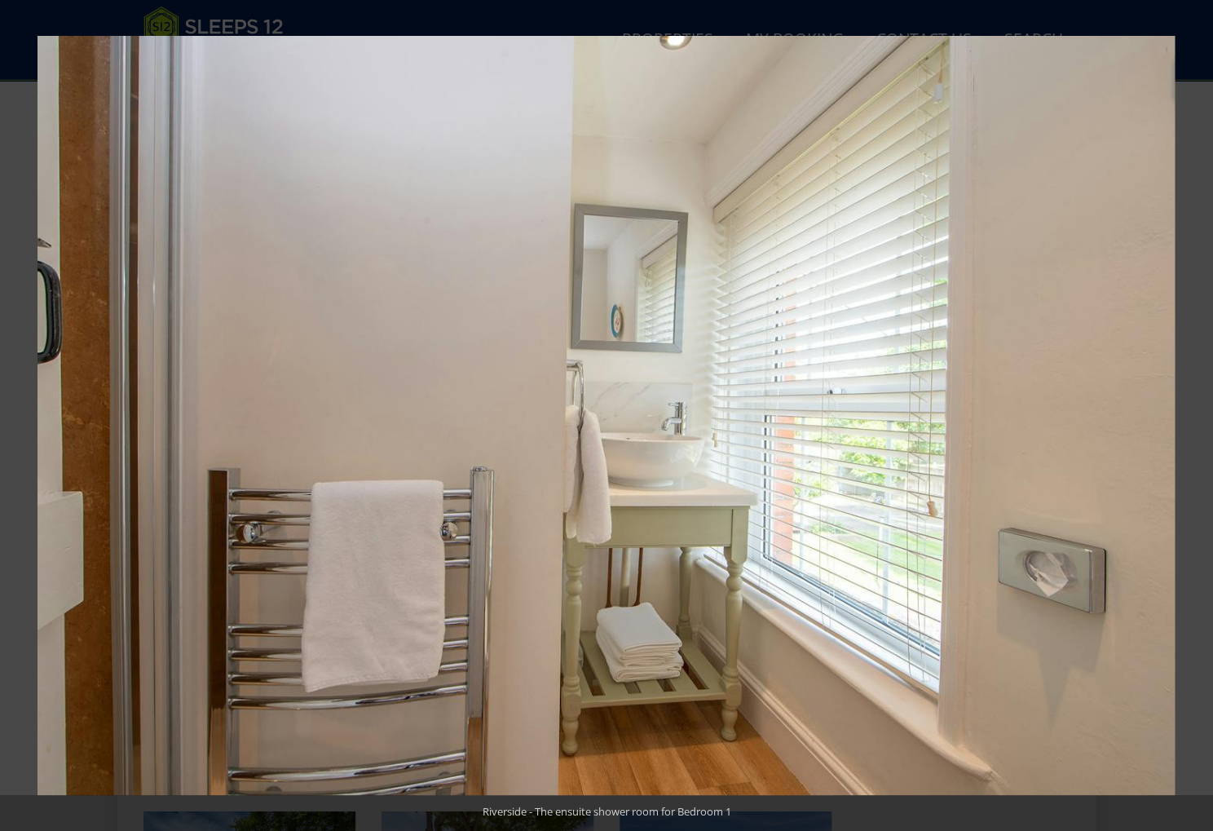
click at [1194, 407] on button at bounding box center [1184, 416] width 57 height 82
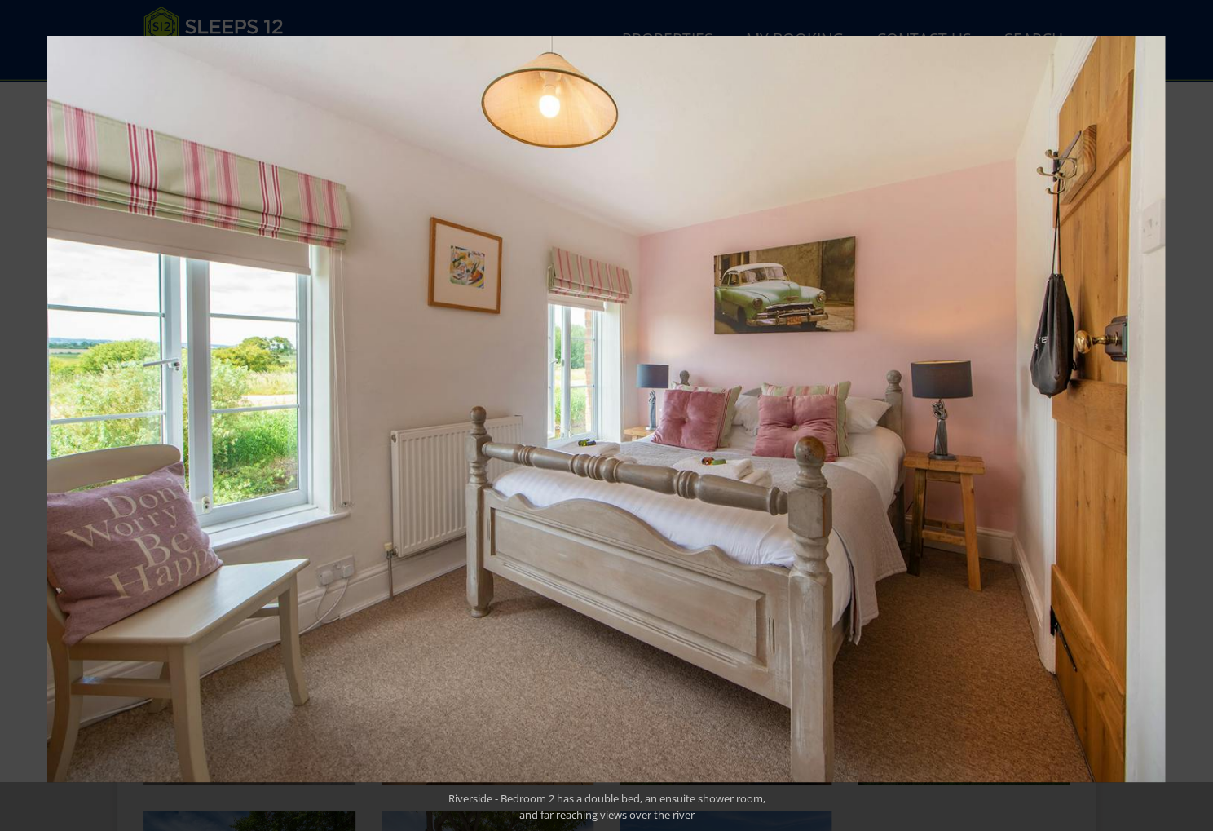
click at [1194, 407] on button at bounding box center [1184, 416] width 57 height 82
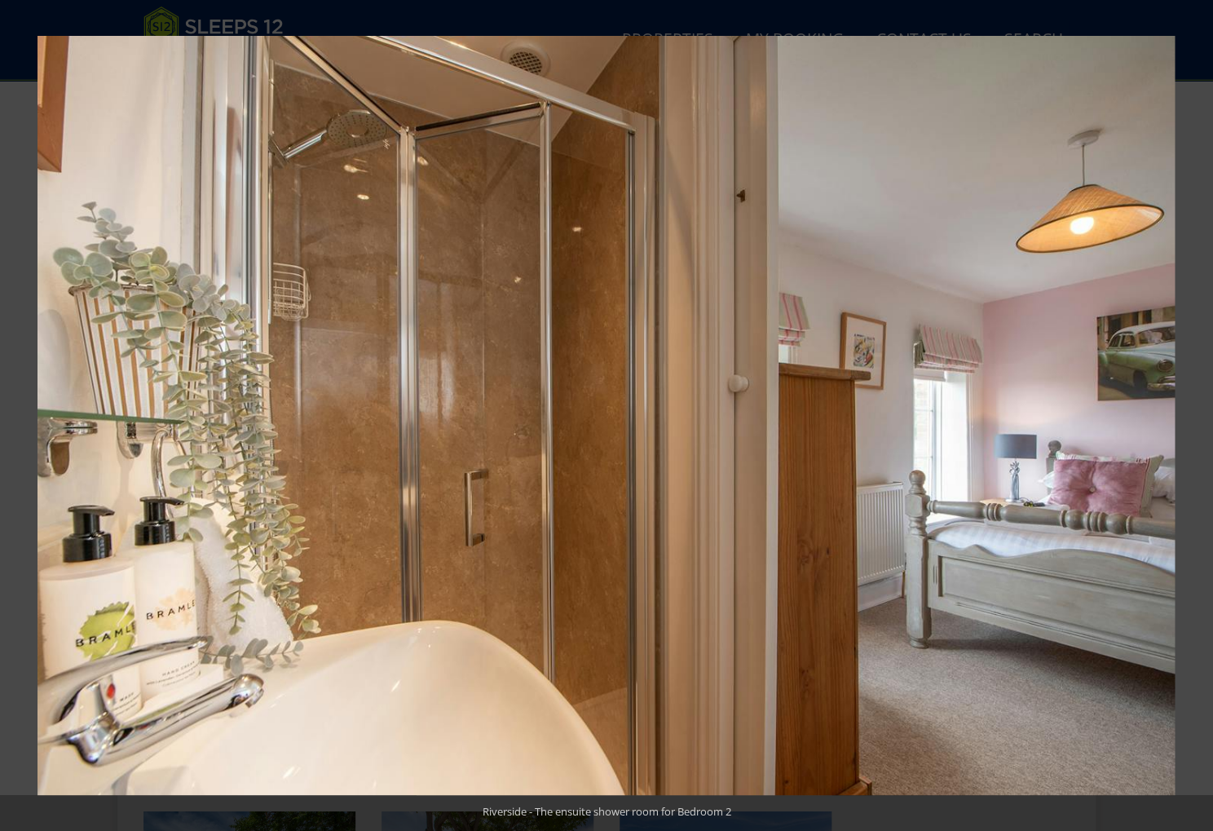
click at [1194, 407] on button at bounding box center [1184, 416] width 57 height 82
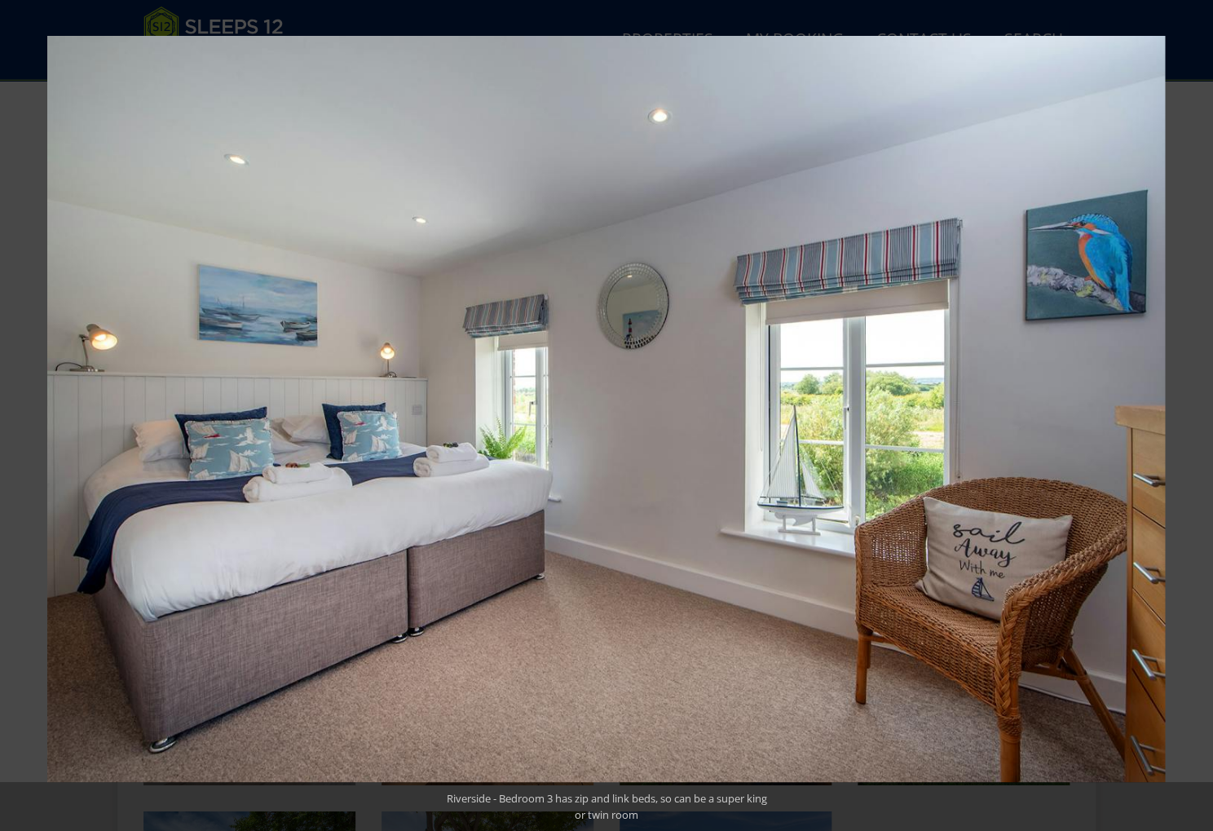
click at [1194, 407] on button at bounding box center [1184, 416] width 57 height 82
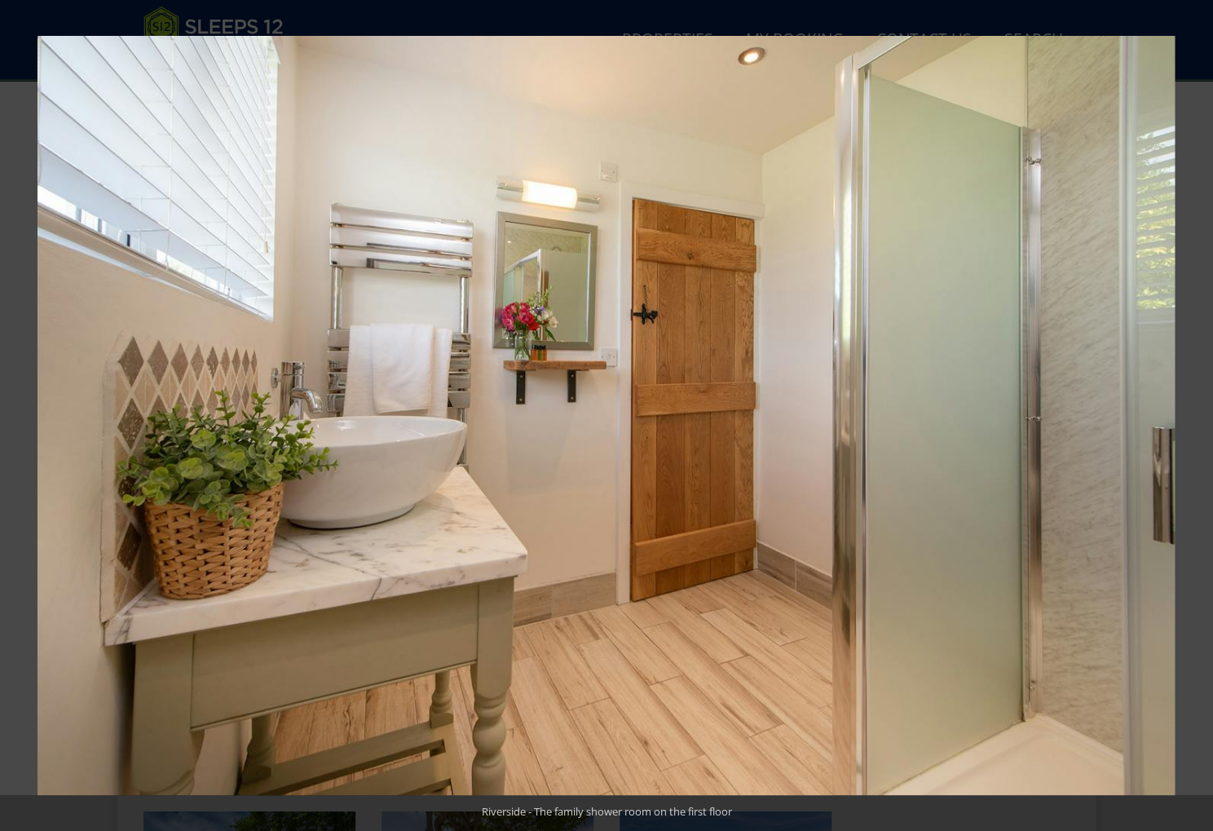
click at [1194, 407] on button at bounding box center [1184, 416] width 57 height 82
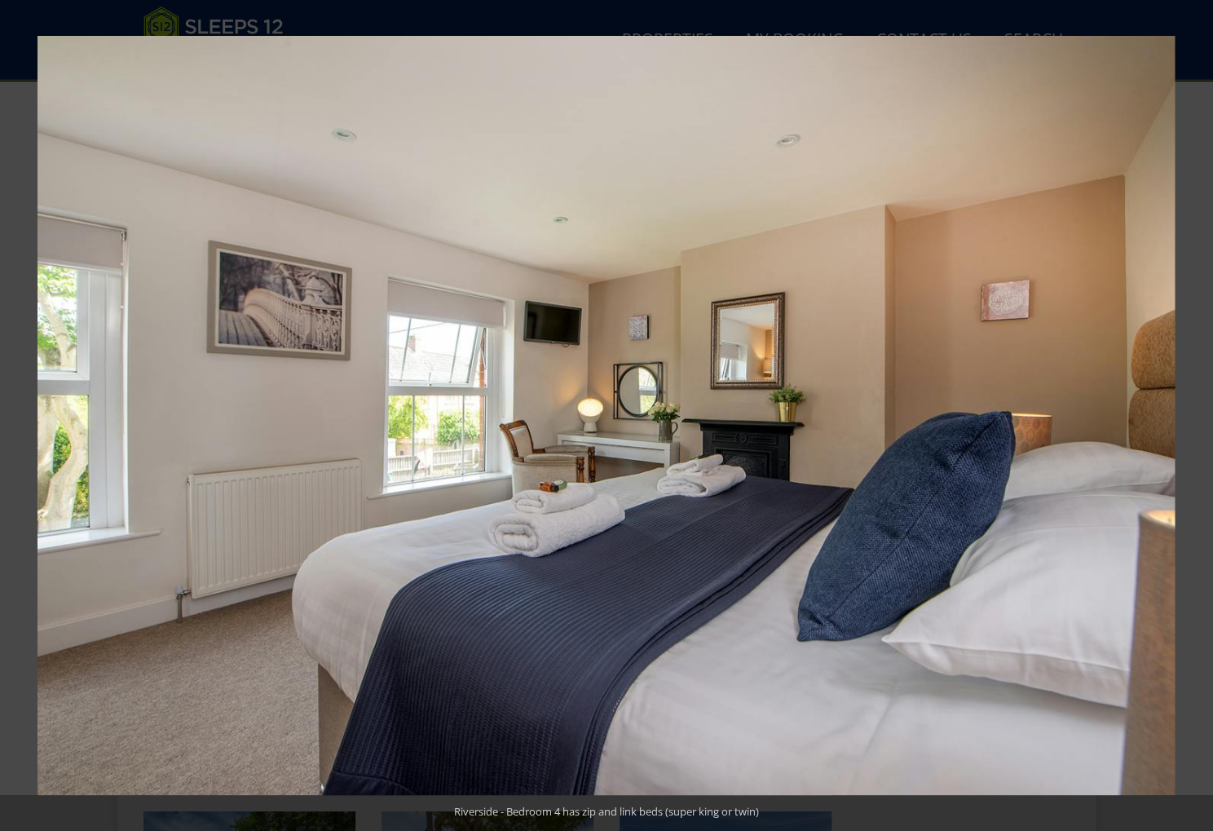
click at [1194, 407] on button at bounding box center [1184, 416] width 57 height 82
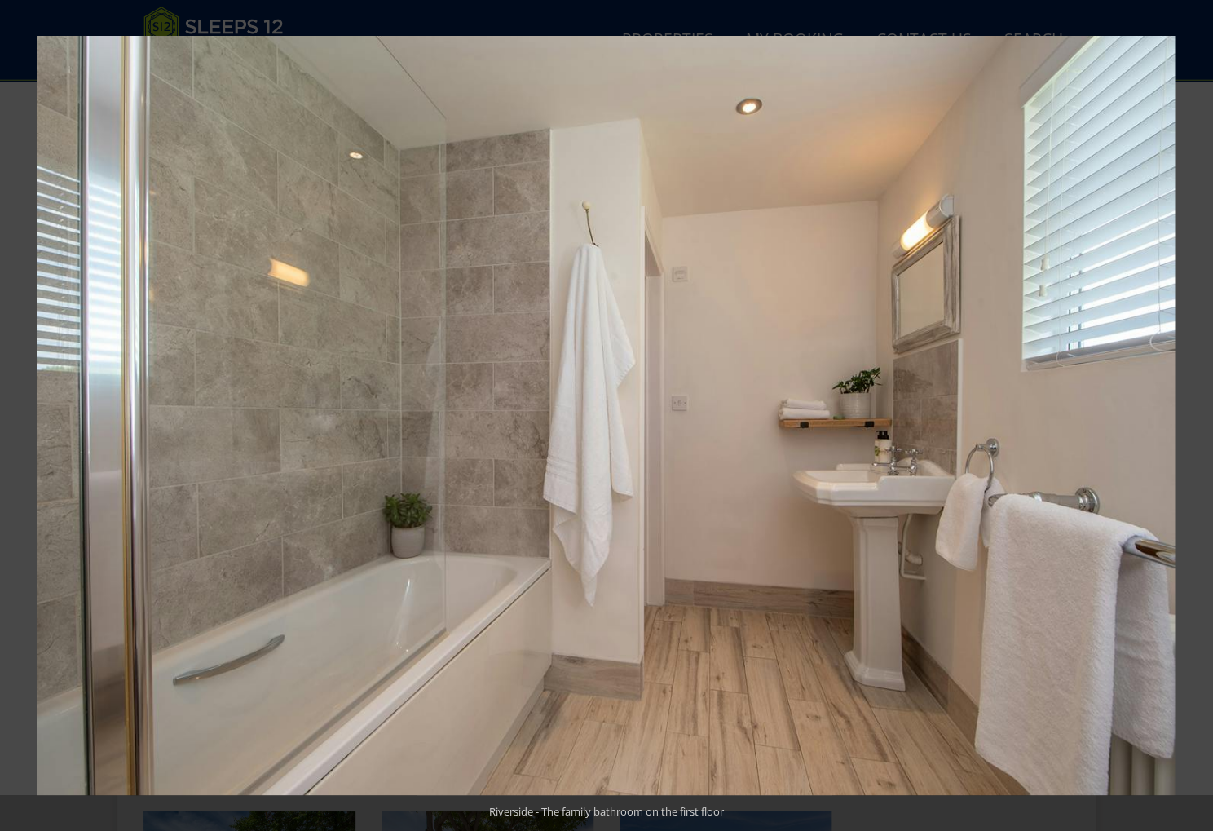
click at [1194, 407] on button at bounding box center [1184, 416] width 57 height 82
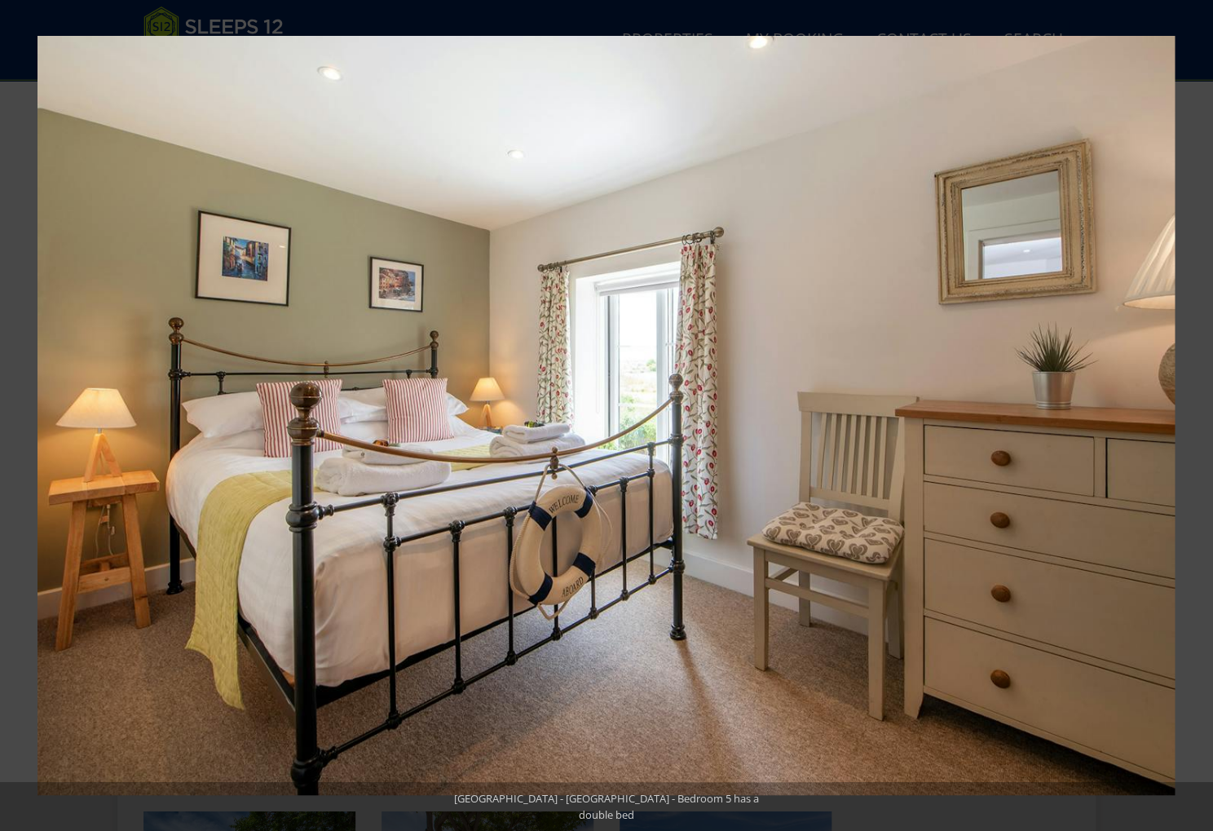
click at [1194, 407] on button at bounding box center [1184, 416] width 57 height 82
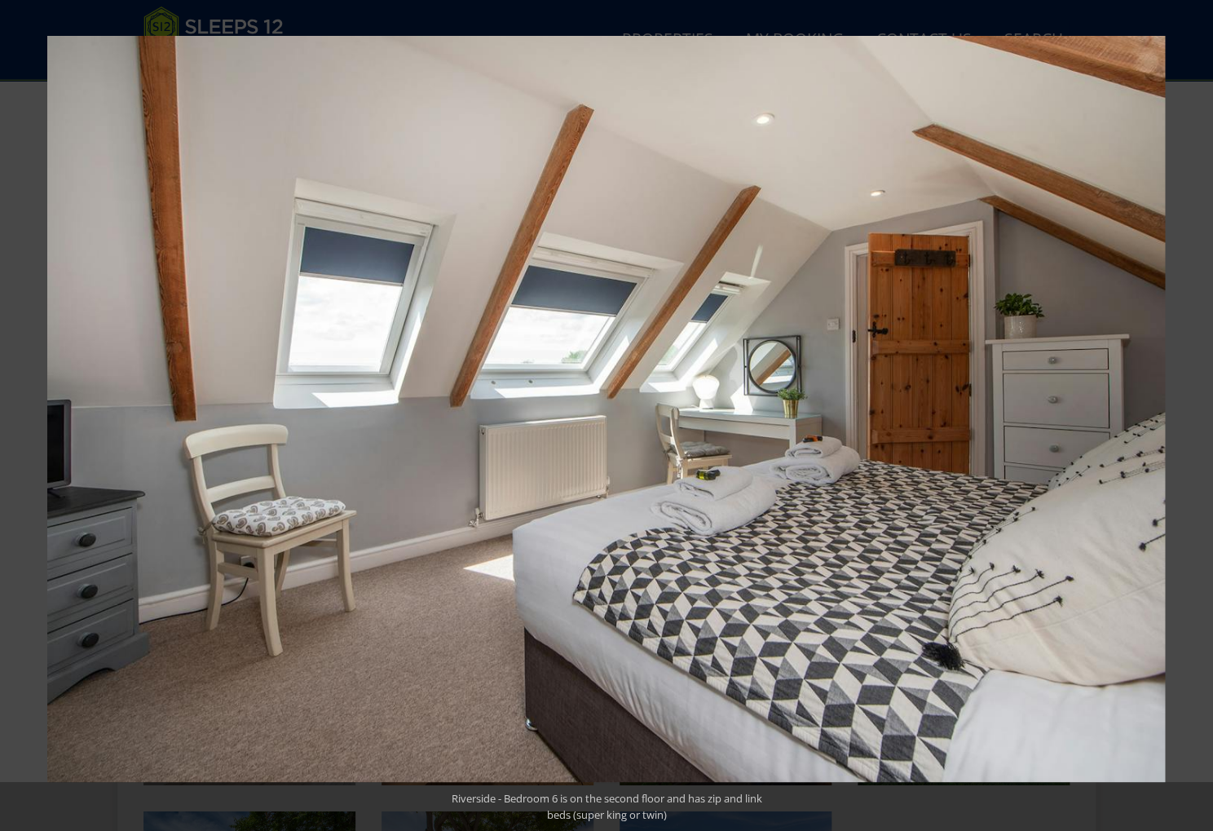
click at [1194, 407] on button at bounding box center [1184, 416] width 57 height 82
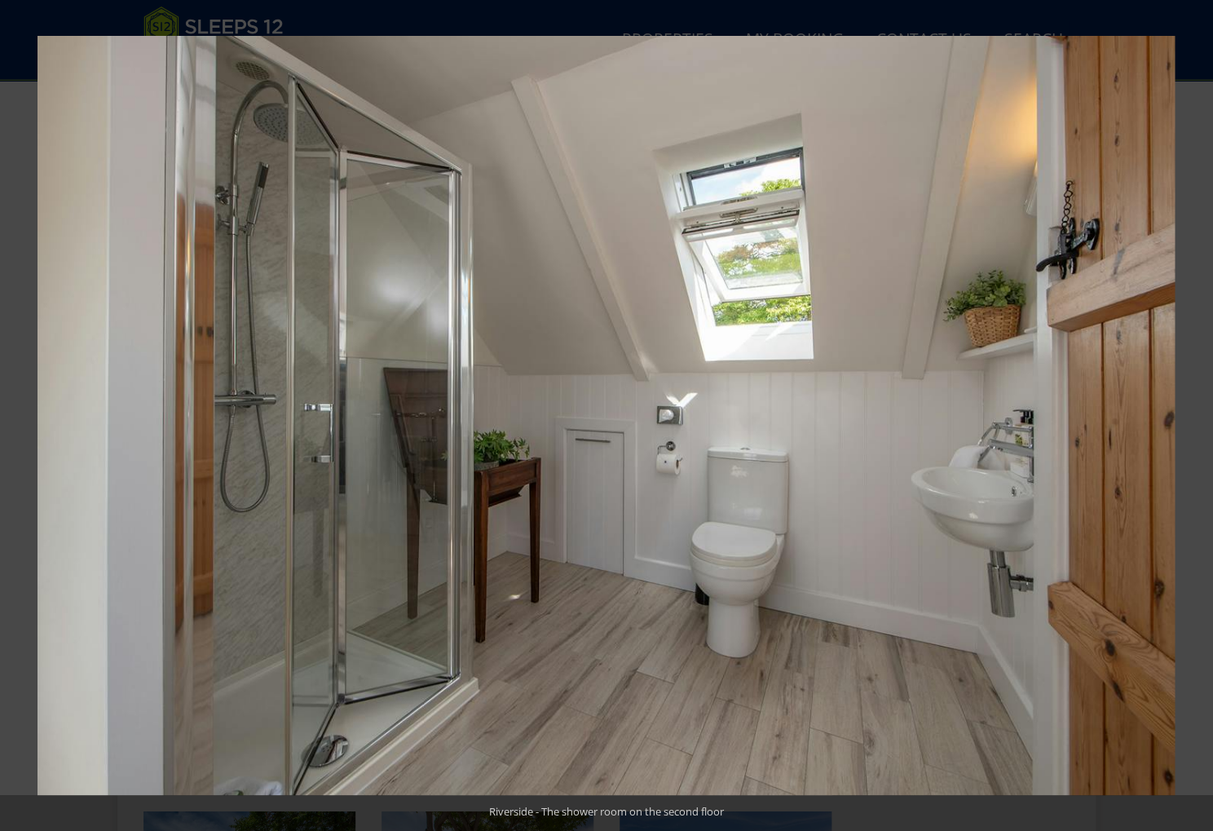
click at [1194, 407] on button at bounding box center [1184, 416] width 57 height 82
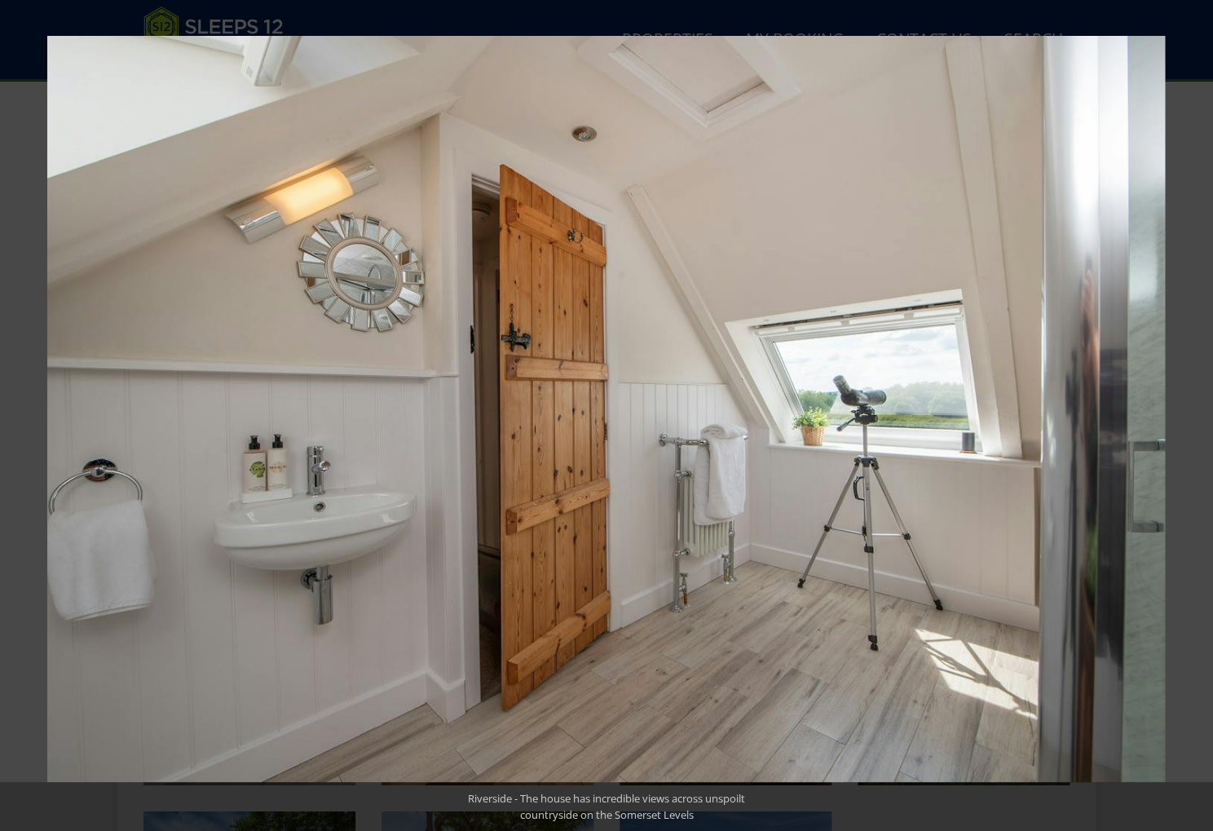
click at [1194, 407] on button at bounding box center [1184, 416] width 57 height 82
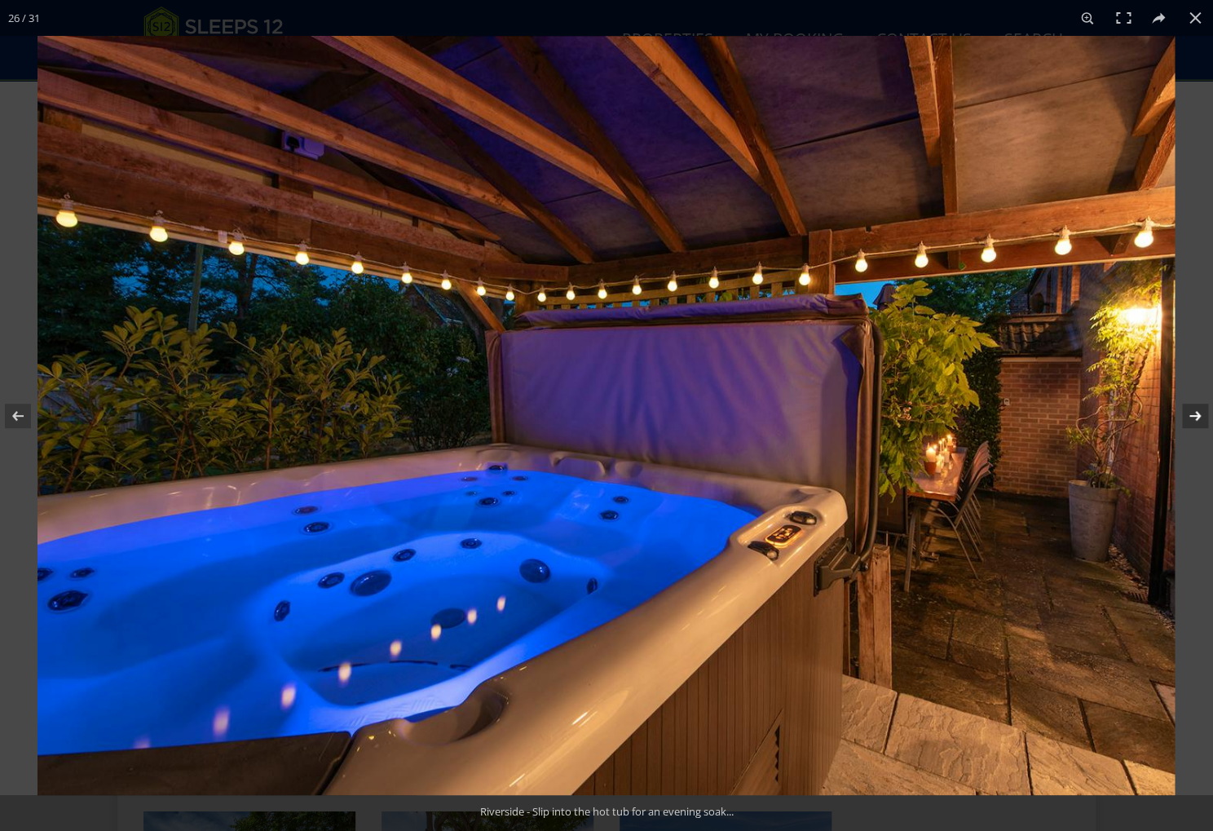
click at [1195, 407] on button at bounding box center [1184, 416] width 57 height 82
